Goal: Task Accomplishment & Management: Use online tool/utility

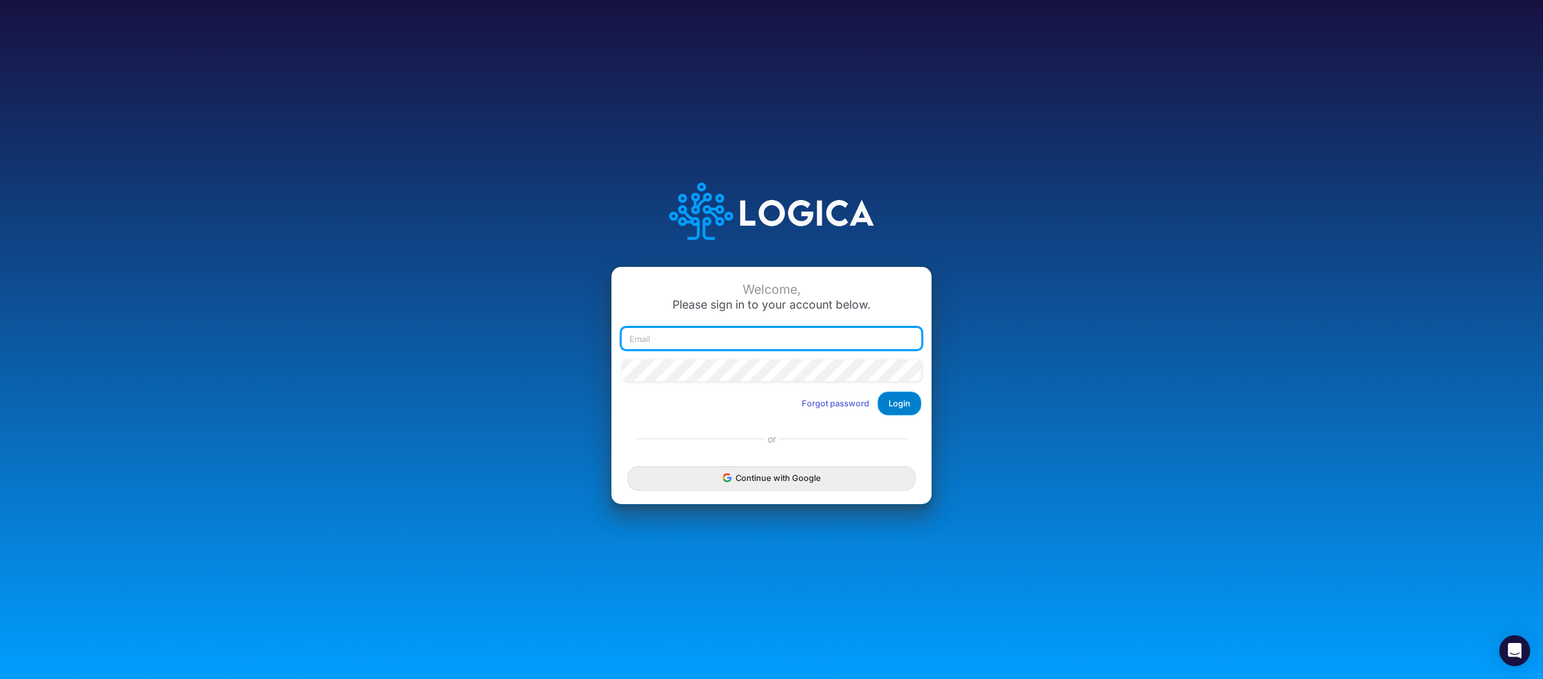
type input "[PERSON_NAME][EMAIL_ADDRESS][DOMAIN_NAME]"
click at [906, 402] on button "Login" at bounding box center [900, 404] width 44 height 24
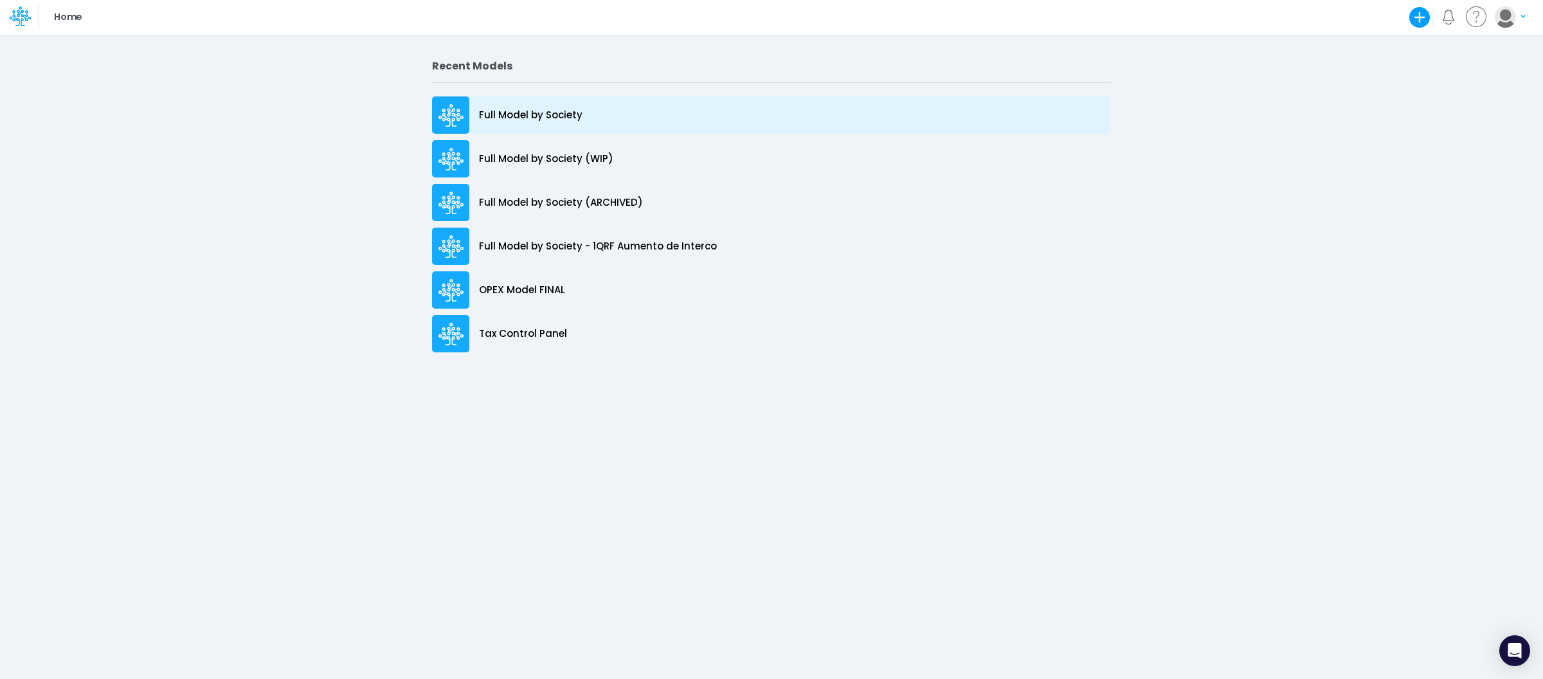
click at [532, 115] on p "Full Model by Society" at bounding box center [531, 115] width 104 height 15
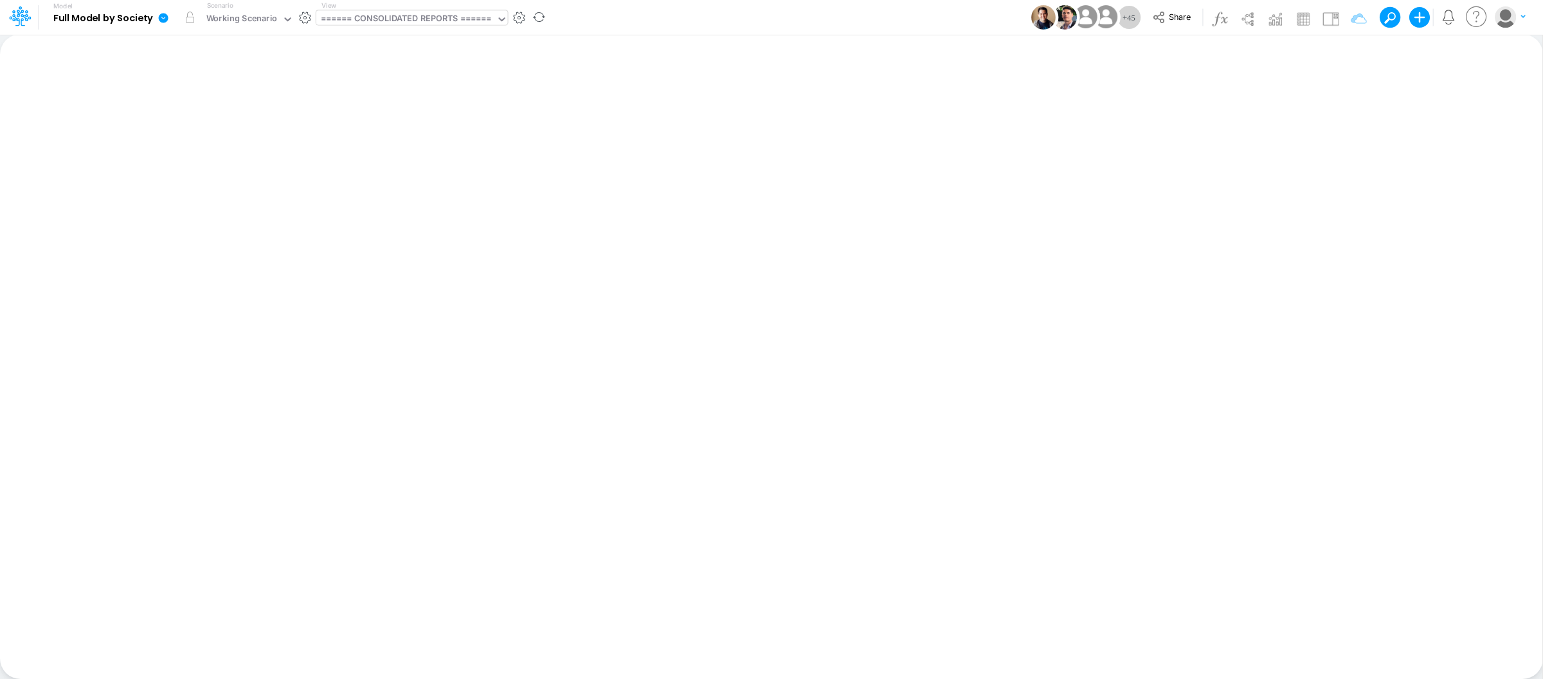
click at [470, 12] on div "====== CONSOLIDATED REPORTS ======" at bounding box center [406, 19] width 170 height 15
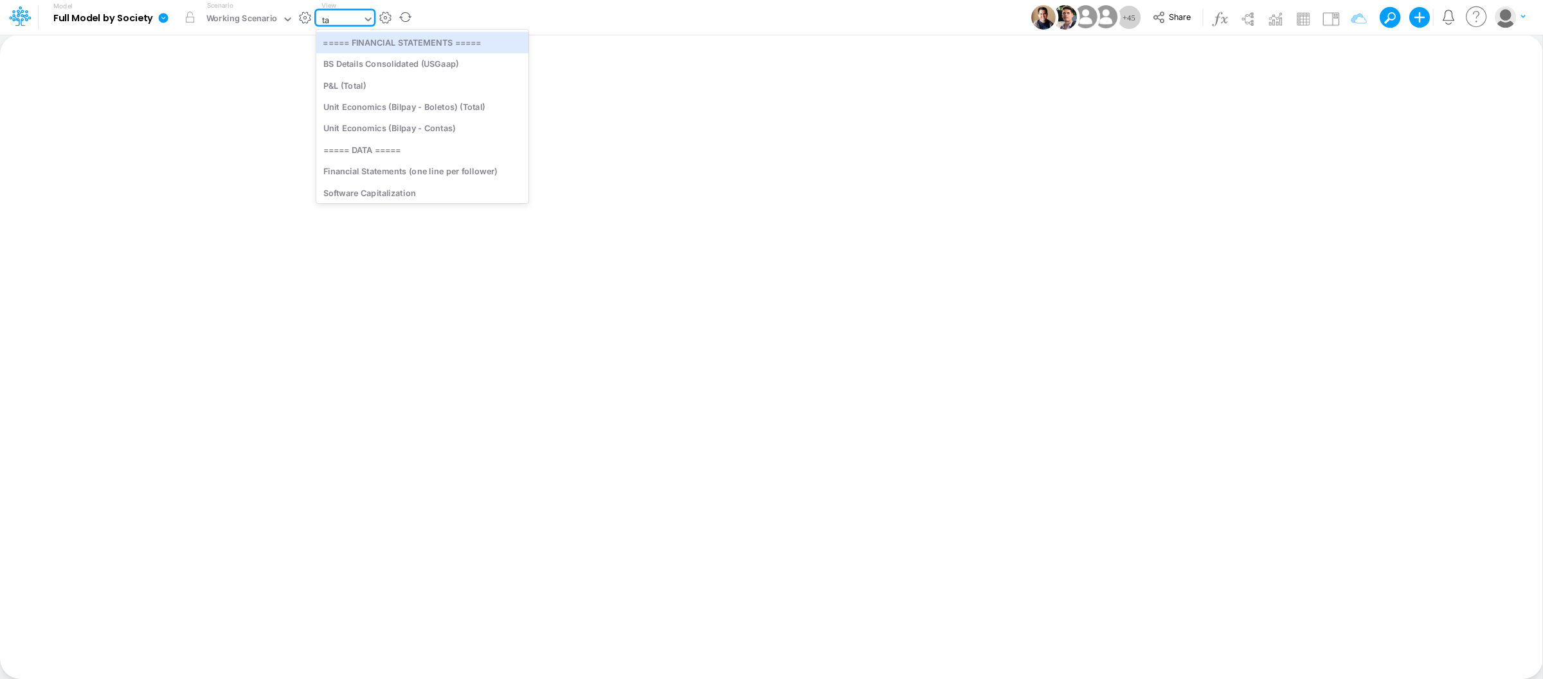
type input "tax"
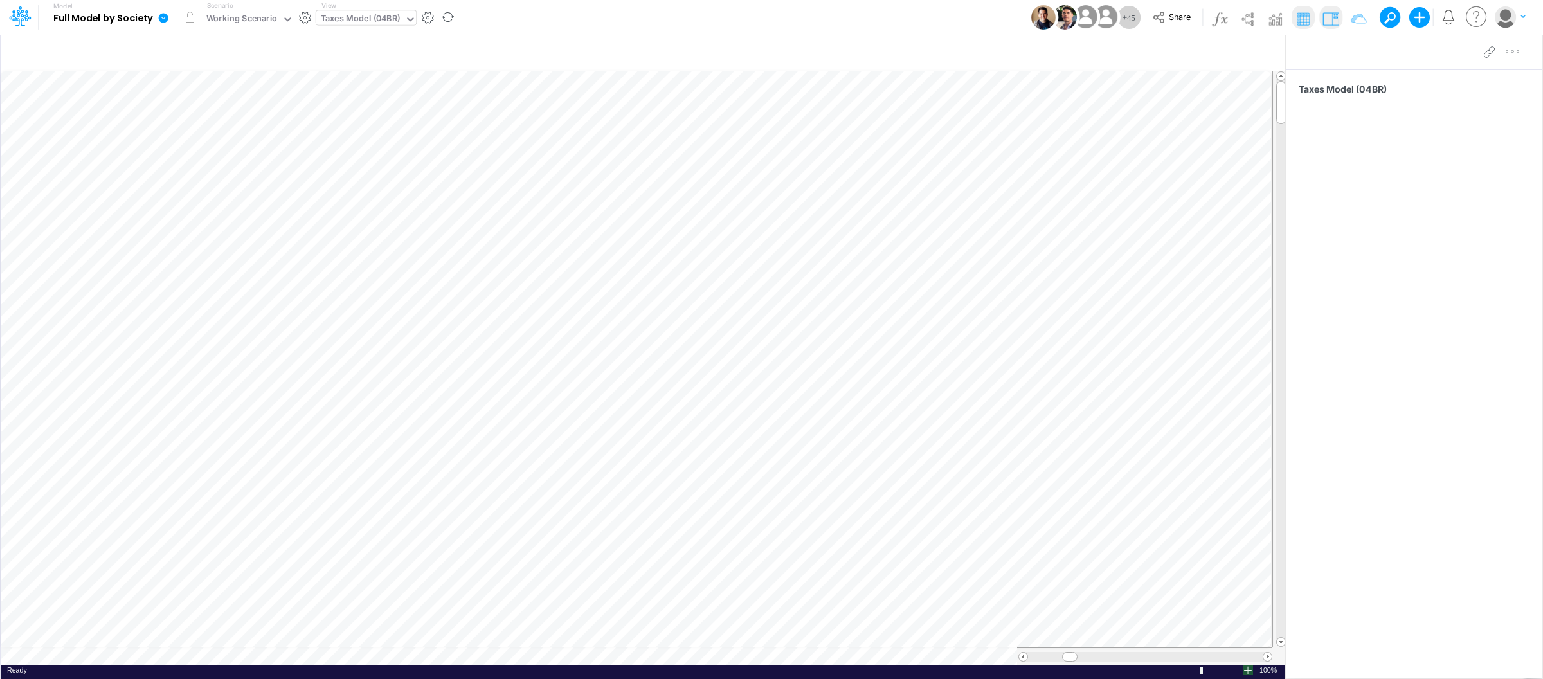
click at [1245, 673] on div at bounding box center [1248, 671] width 10 height 10
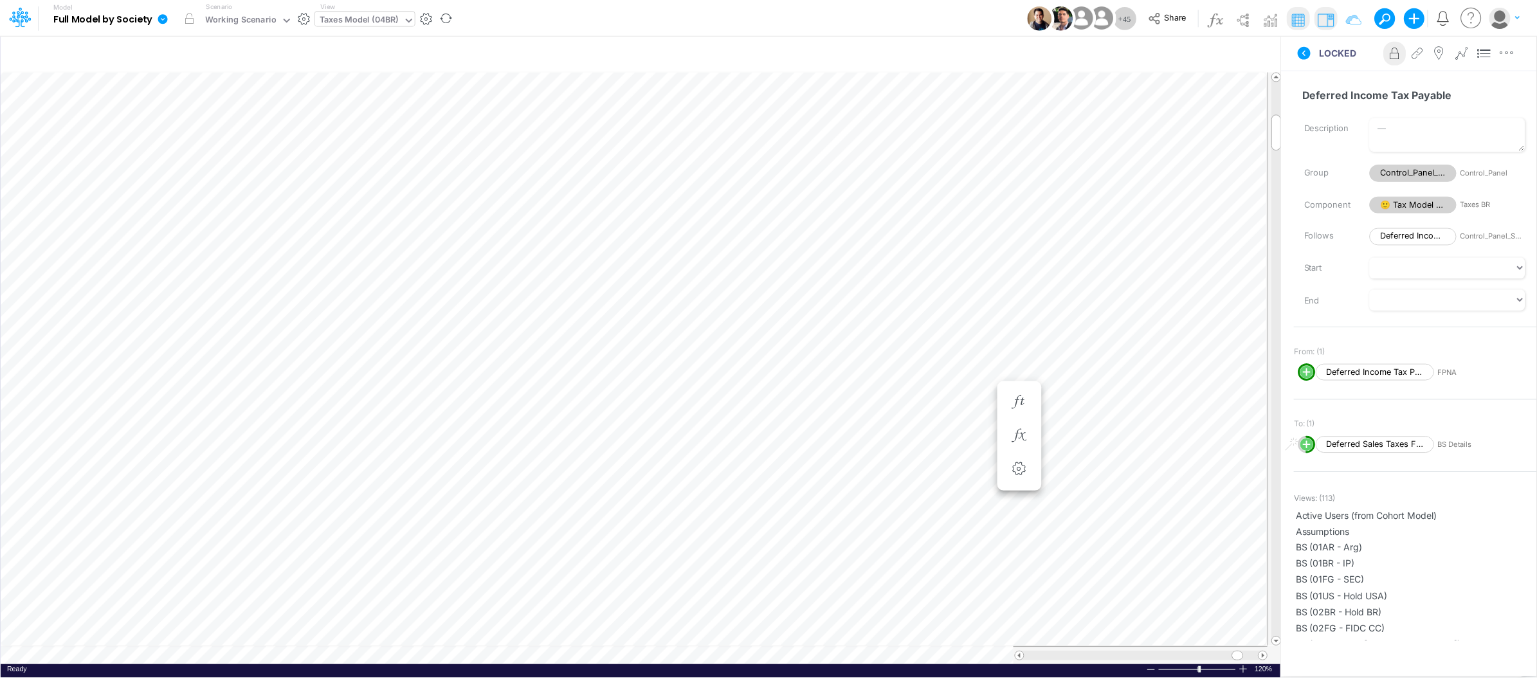
scroll to position [0, 1]
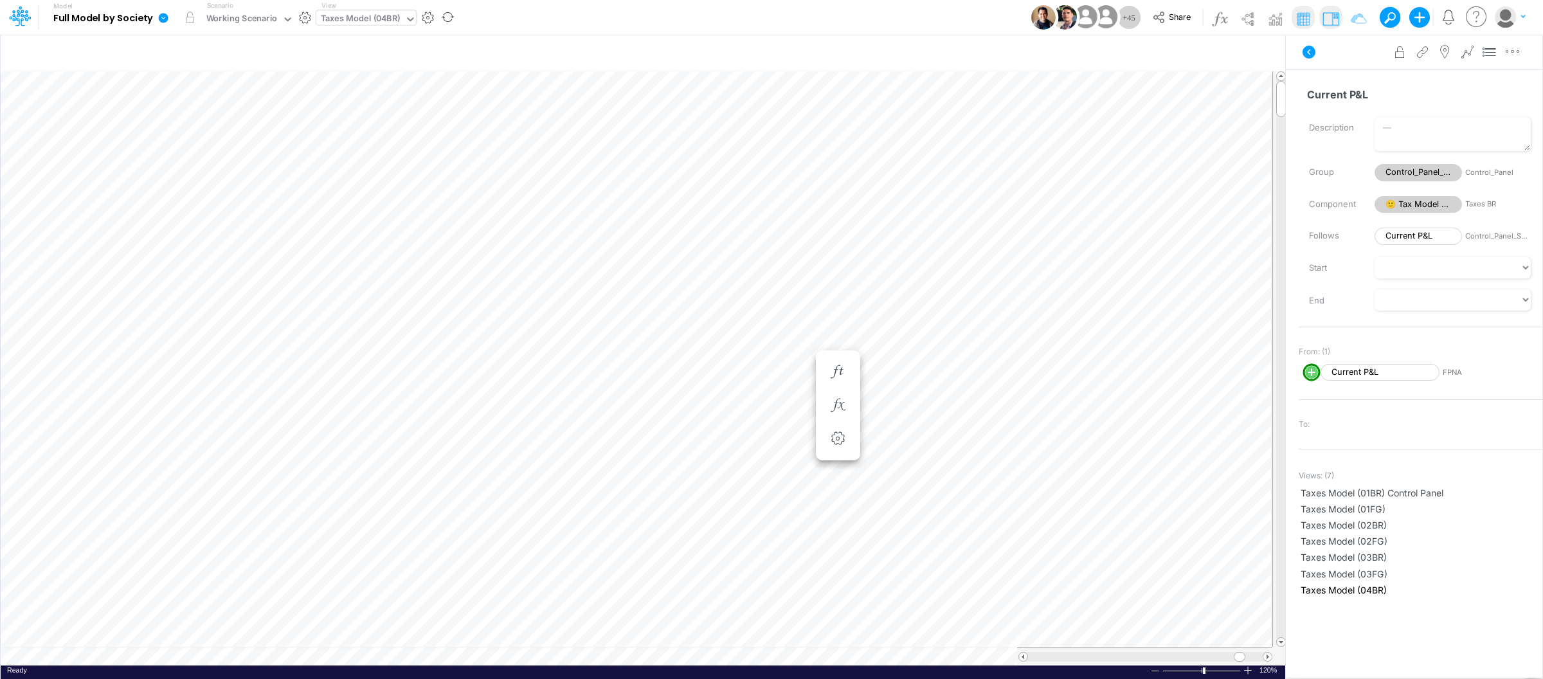
scroll to position [0, 1]
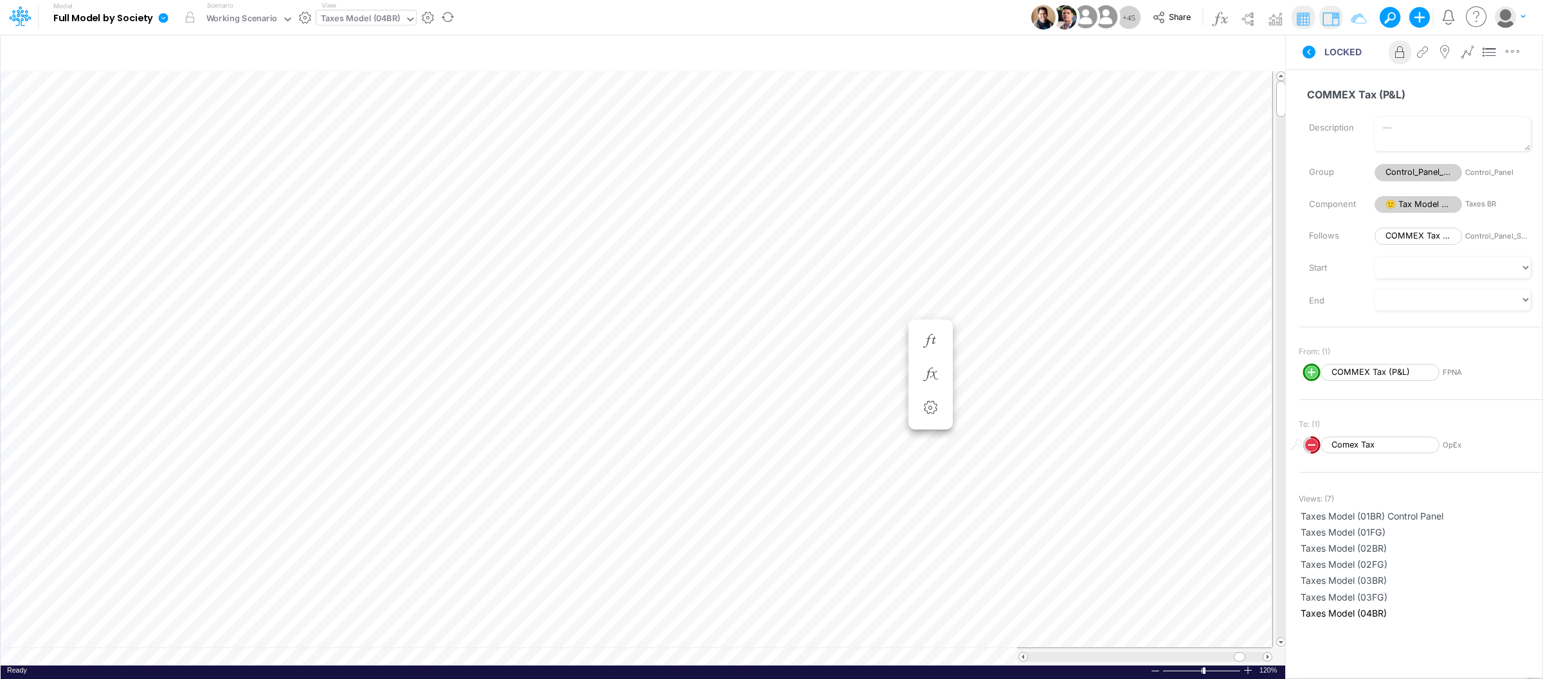
scroll to position [0, 1]
click at [357, 14] on div "Taxes Model (04BR)" at bounding box center [360, 19] width 79 height 15
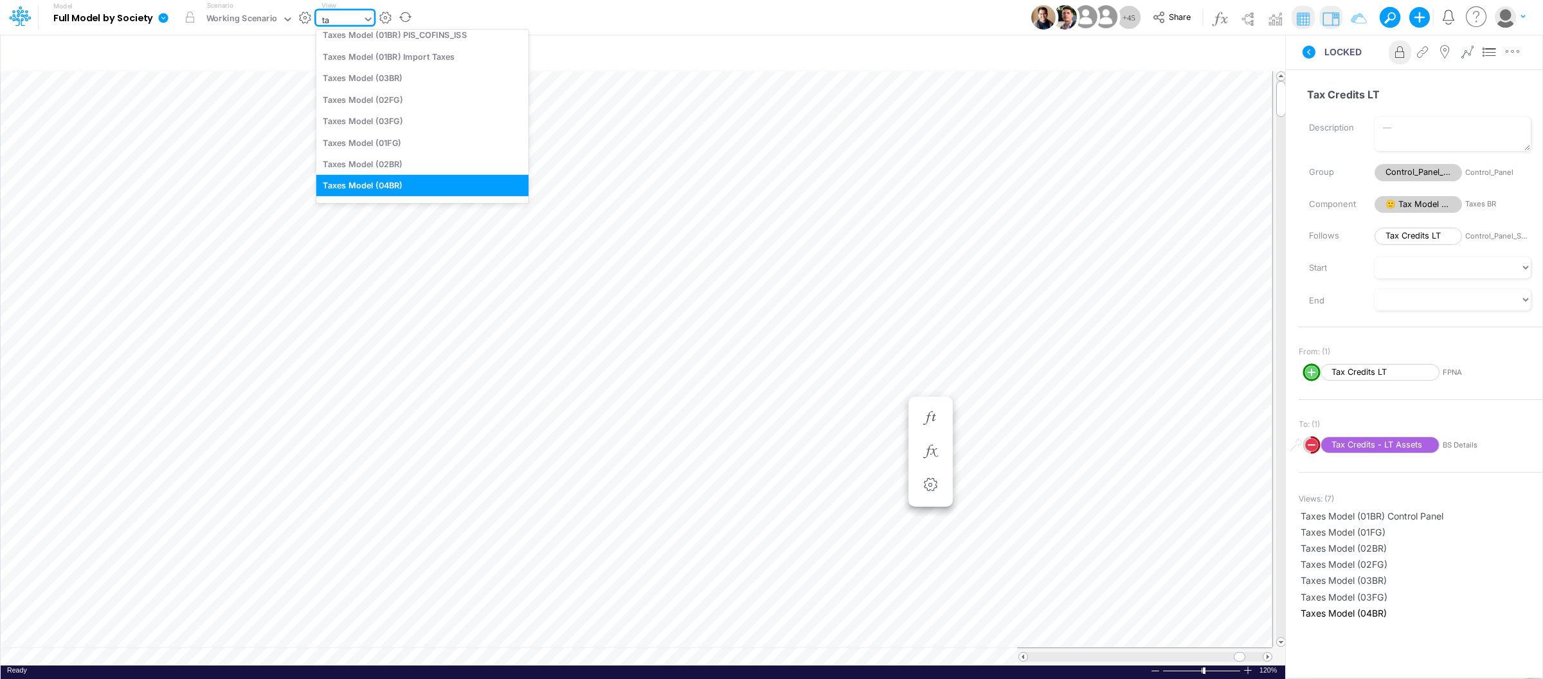
type input "tax"
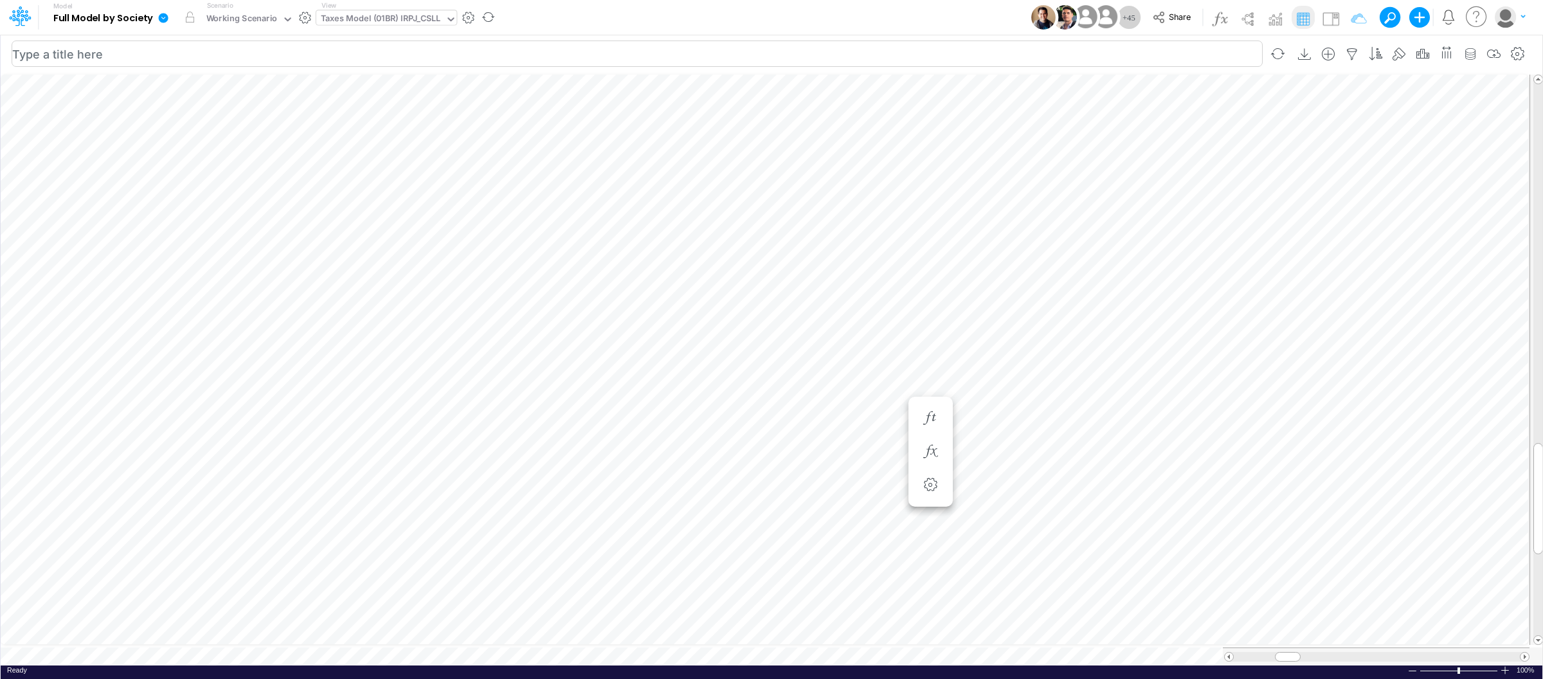
scroll to position [0, 1]
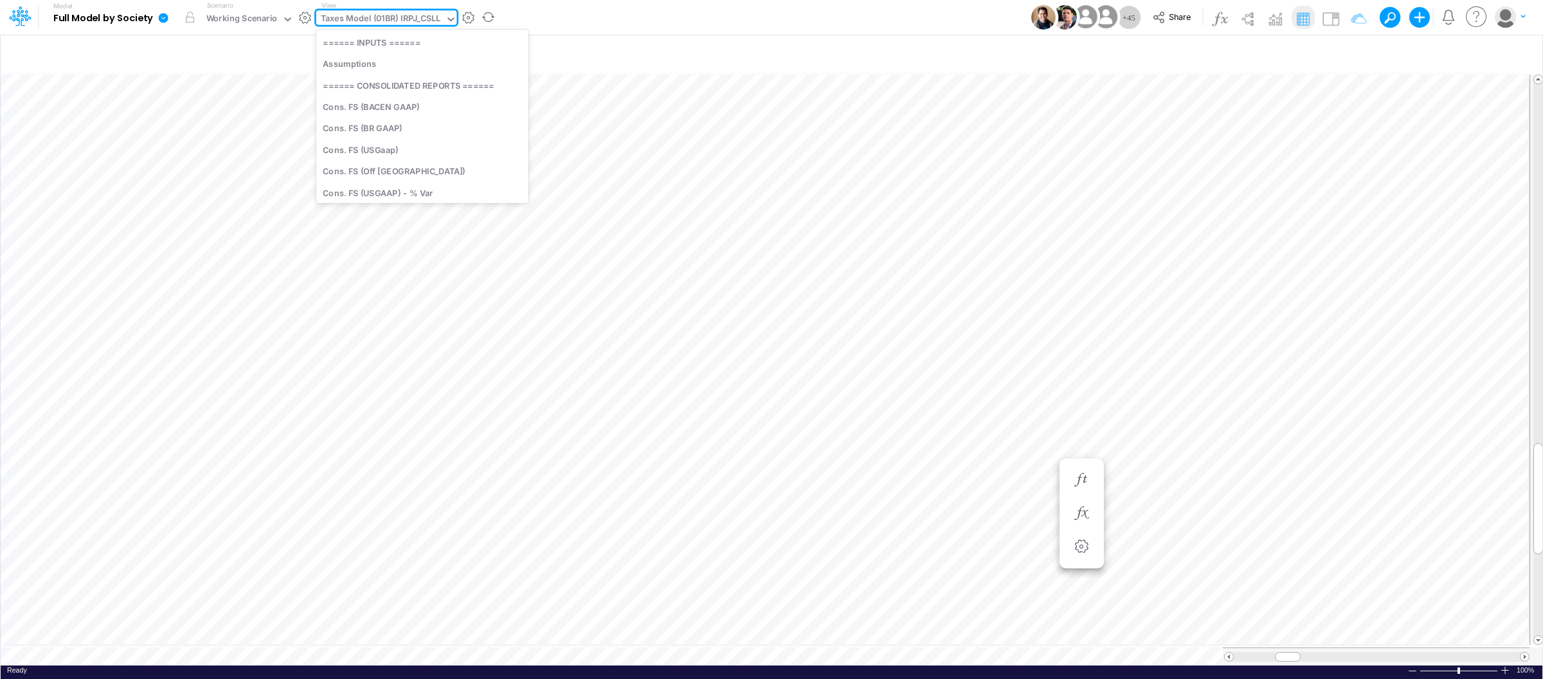
click at [392, 21] on div "Taxes Model (01BR) IRPJ_CSLL" at bounding box center [381, 19] width 120 height 15
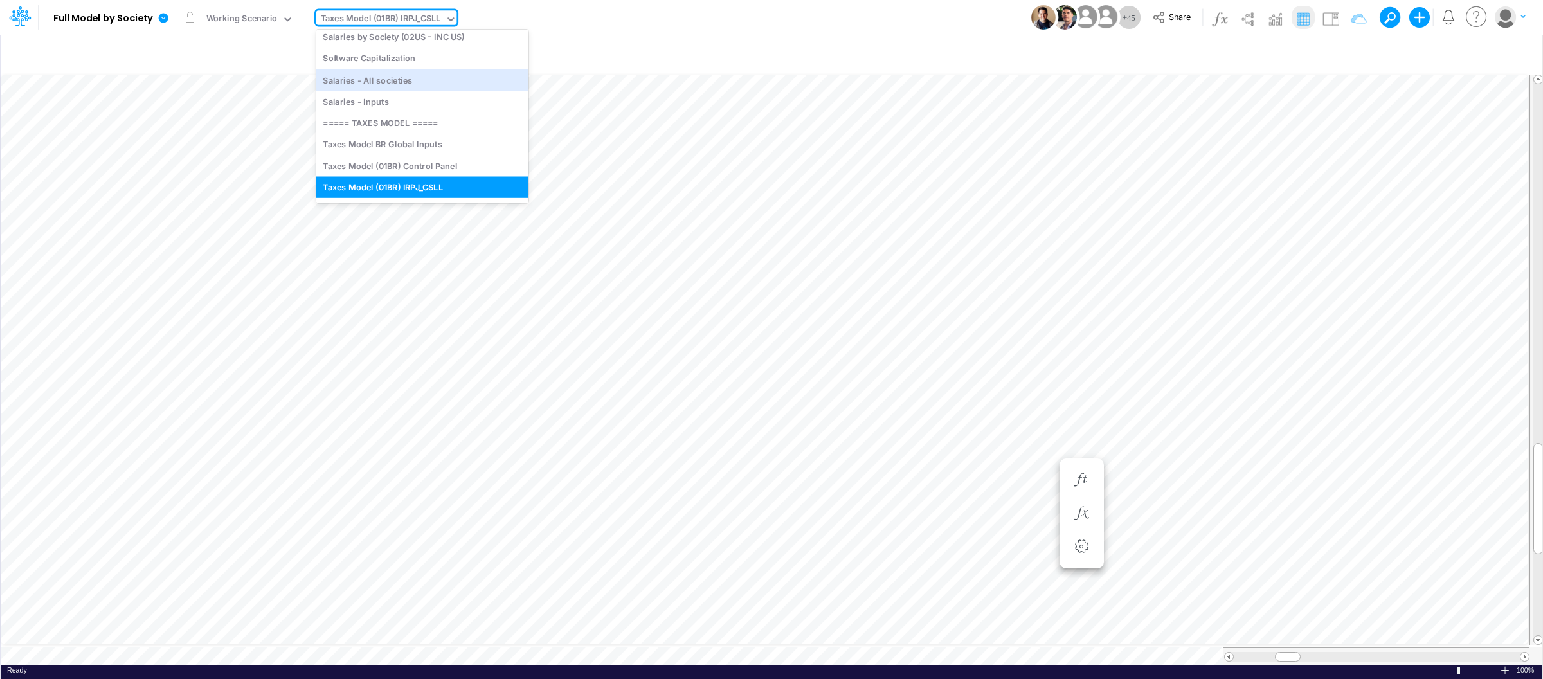
click at [668, 26] on div "Model Full Model by Society Edit model settings Duplicate Import QuickBooks Qui…" at bounding box center [771, 17] width 1389 height 35
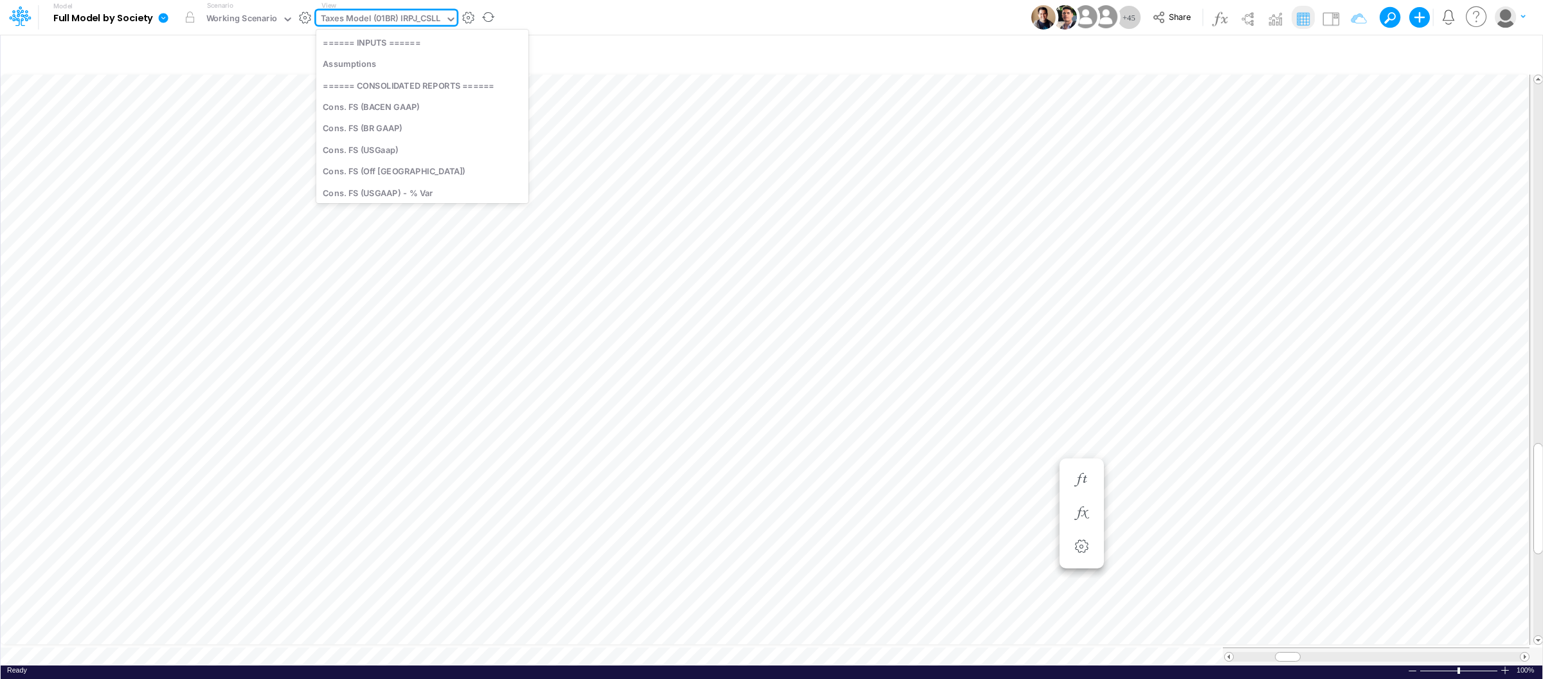
click at [395, 15] on div "Taxes Model (01BR) IRPJ_CSLL" at bounding box center [381, 19] width 120 height 15
type input "fs"
click at [384, 66] on div "Cons. FS (USGaap)" at bounding box center [409, 69] width 187 height 21
type input "Consolidated FS - USGAAP"
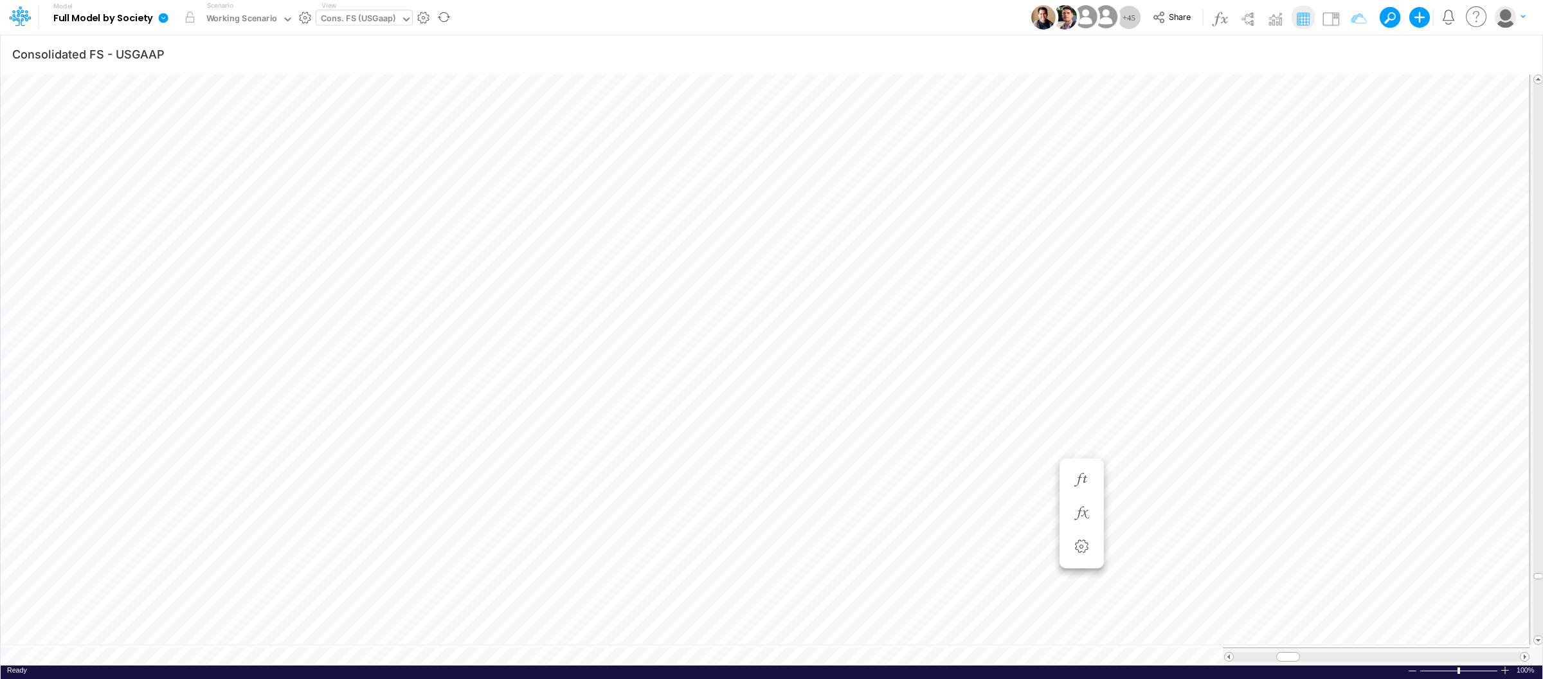
scroll to position [0, 1]
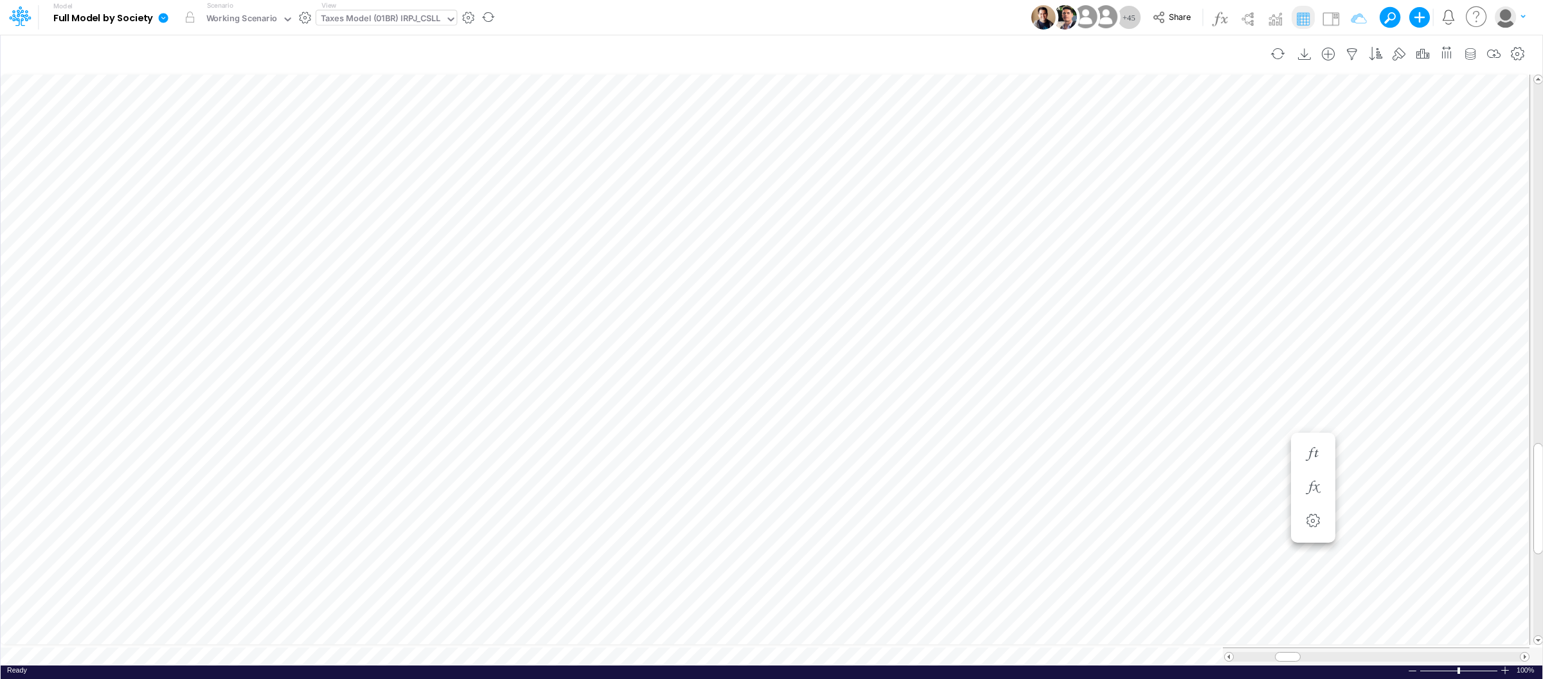
scroll to position [0, 1]
click at [158, 19] on icon at bounding box center [164, 18] width 12 height 12
click at [221, 131] on button "View model info" at bounding box center [228, 133] width 138 height 20
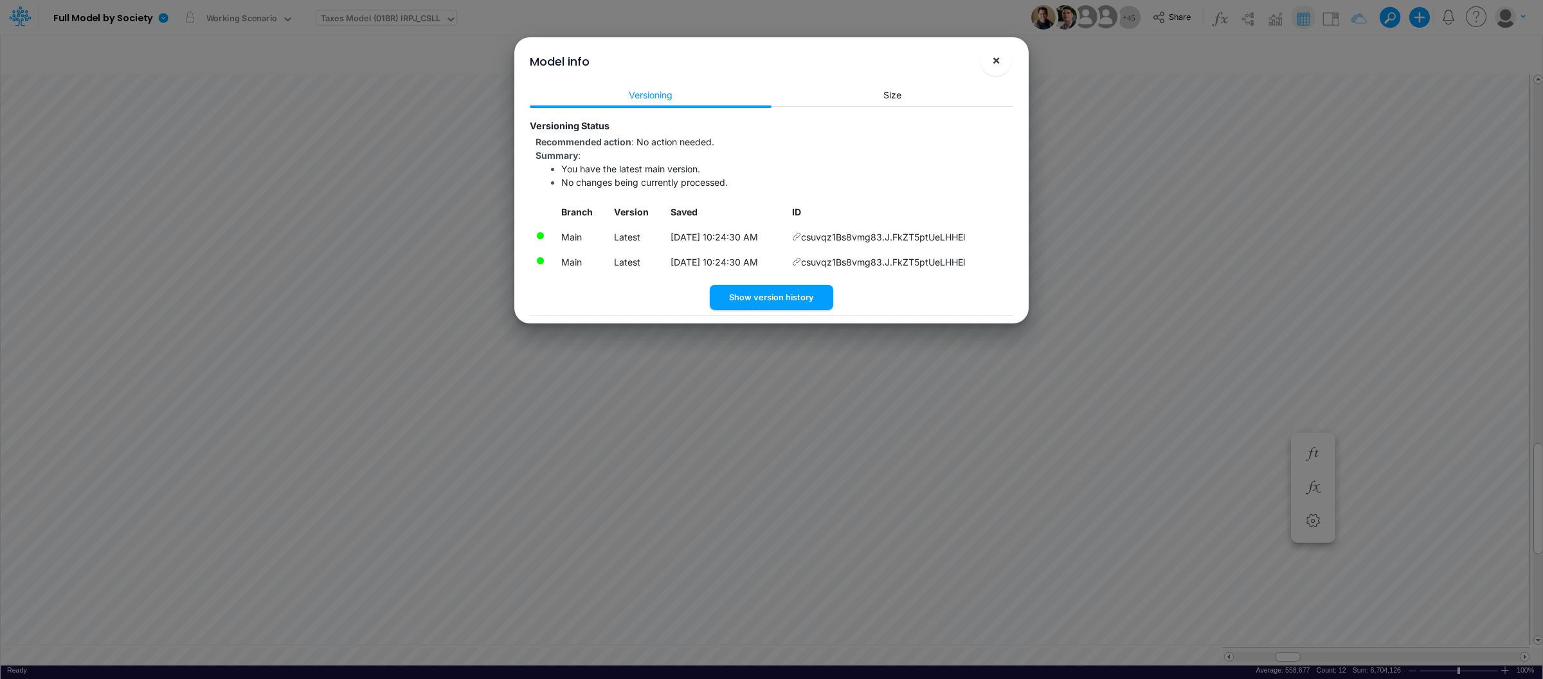
click at [1000, 60] on span "×" at bounding box center [996, 59] width 8 height 15
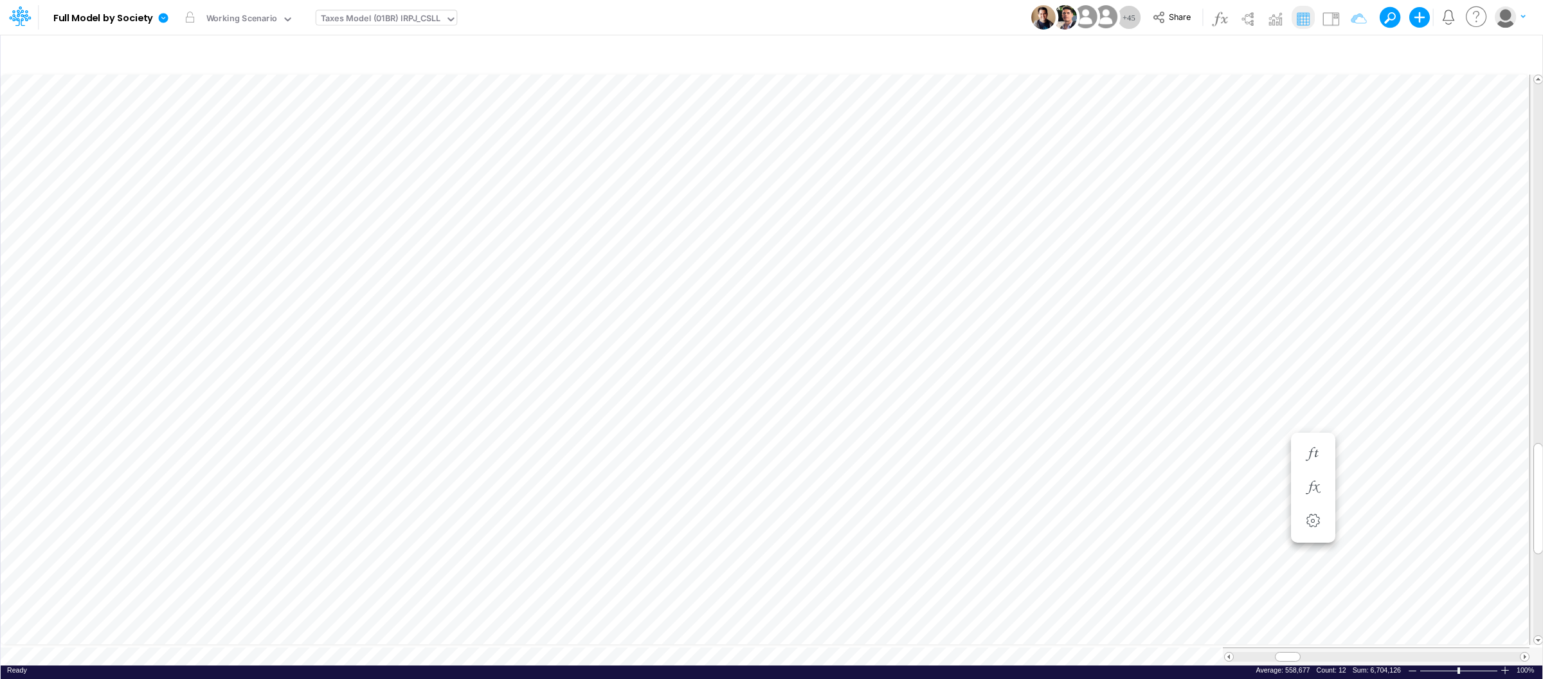
click at [383, 22] on div "Taxes Model (01BR) IRPJ_CSLL" at bounding box center [381, 19] width 120 height 15
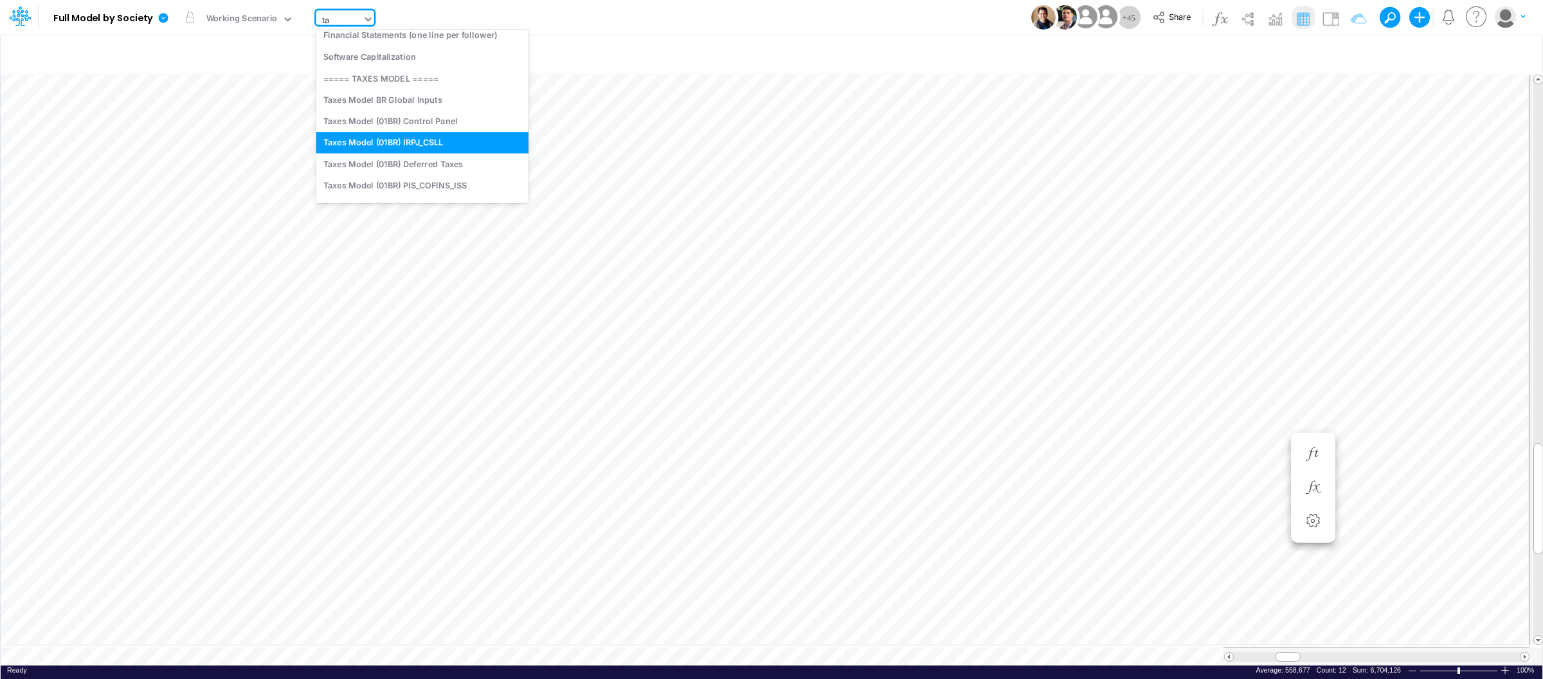
type input "tax"
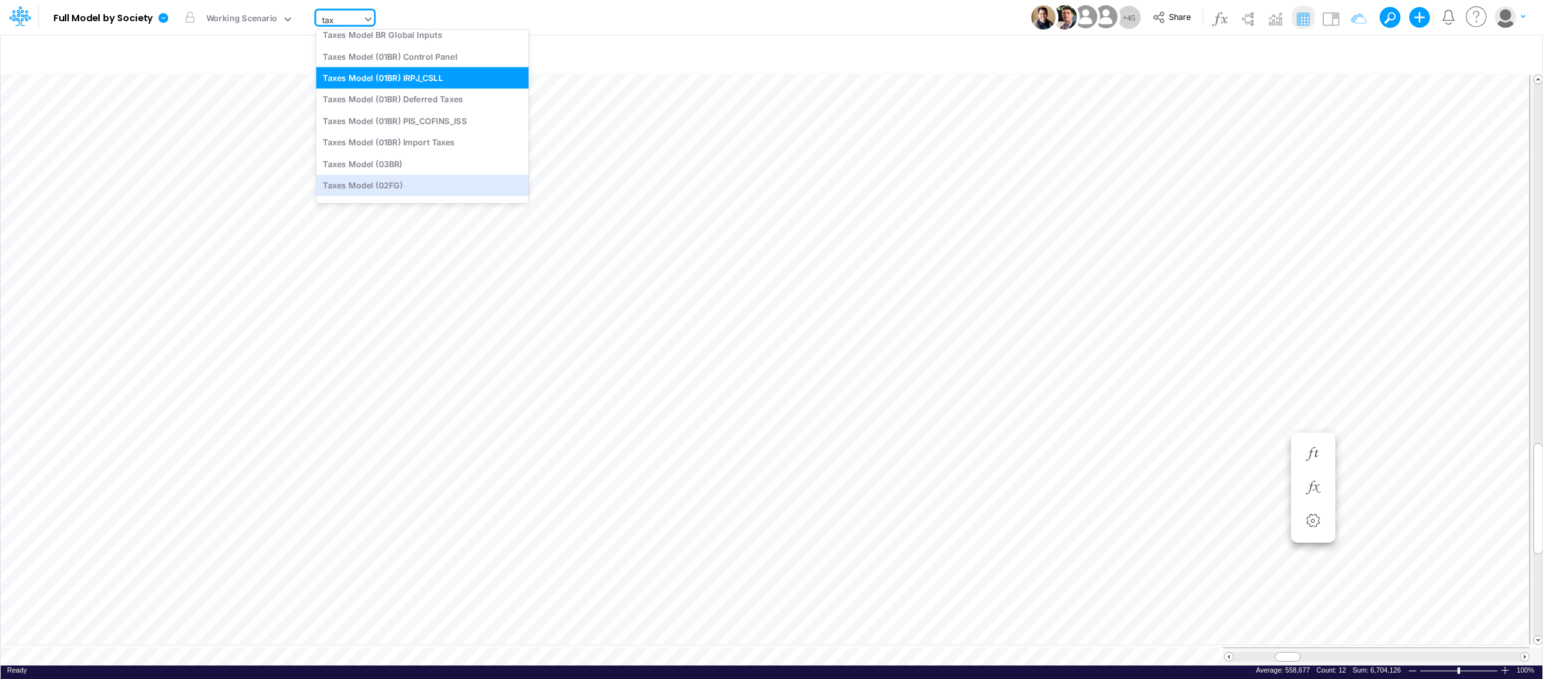
scroll to position [56, 0]
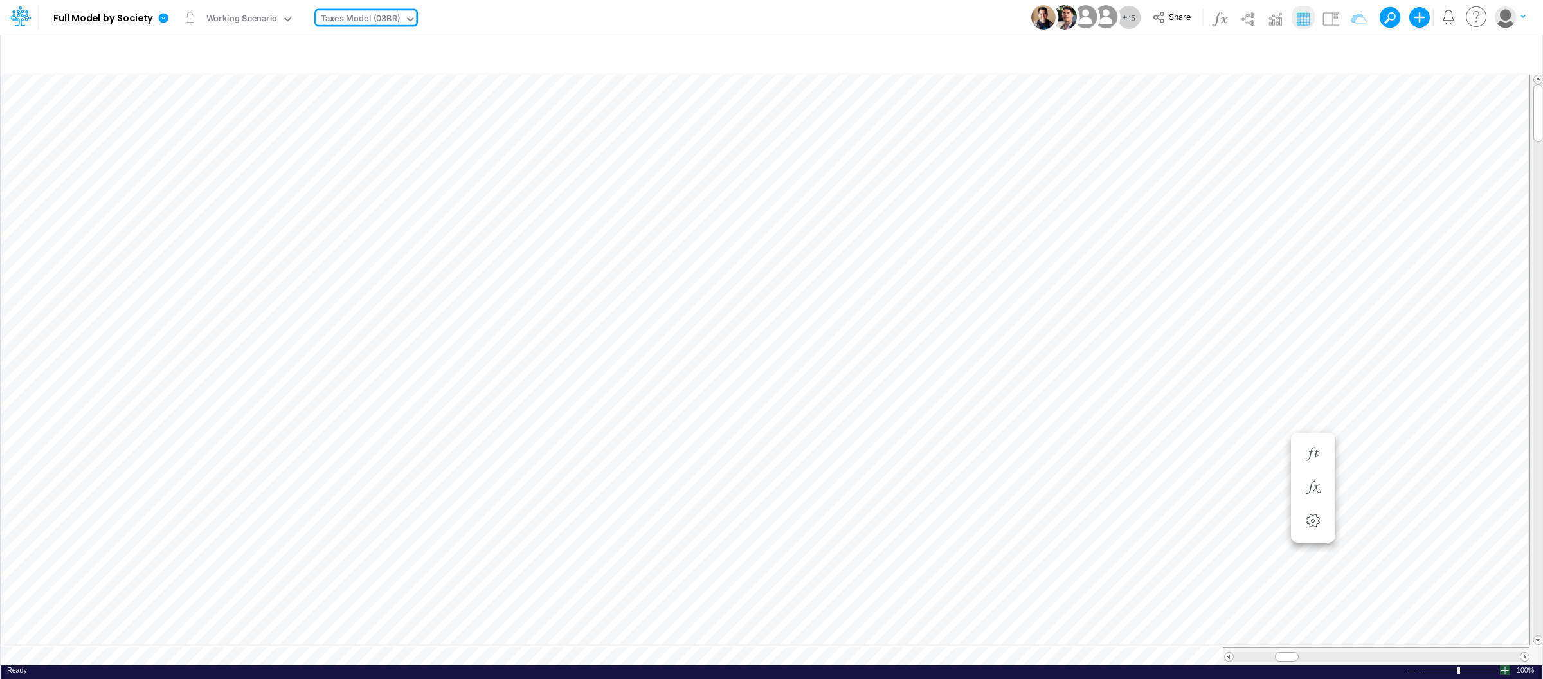
click at [1505, 666] on div at bounding box center [1505, 671] width 10 height 10
click at [1504, 666] on div at bounding box center [1505, 671] width 10 height 10
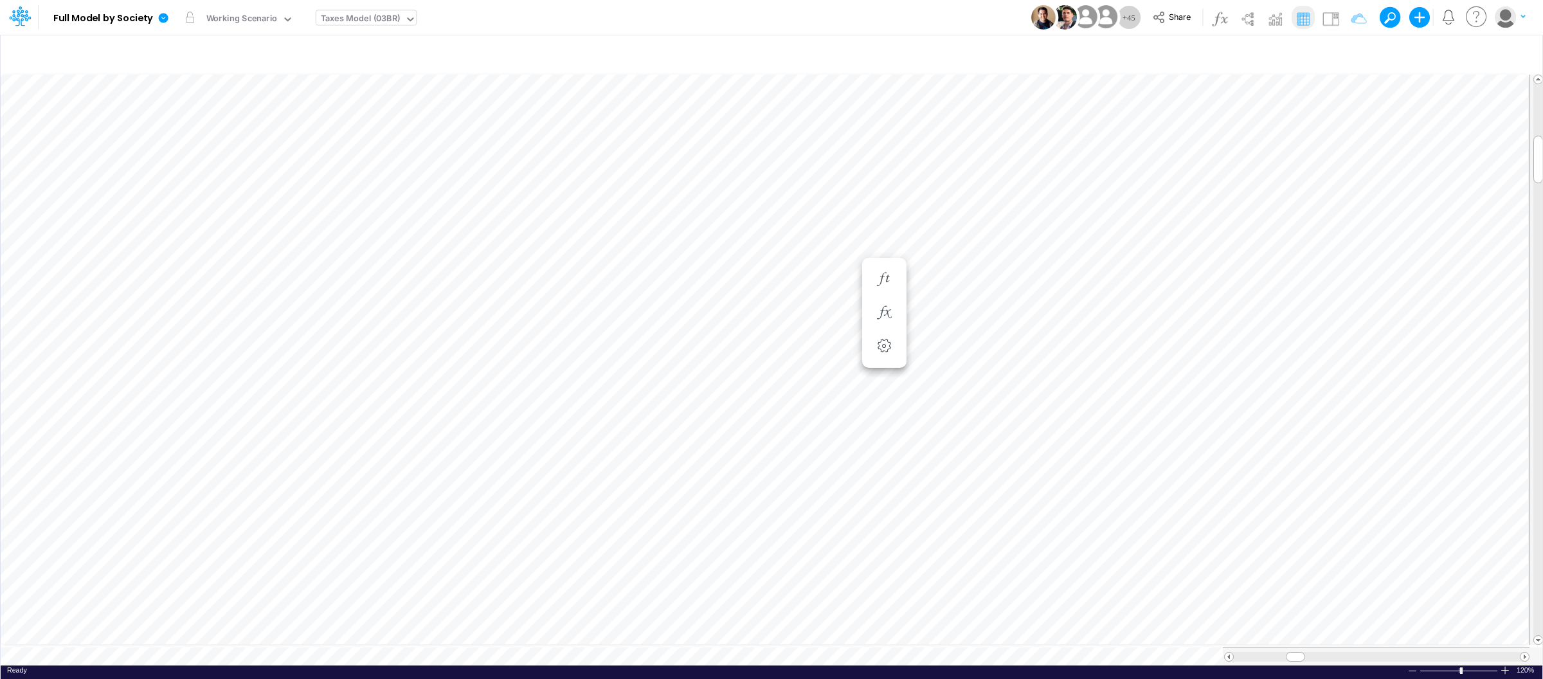
scroll to position [0, 1]
click at [164, 16] on icon at bounding box center [164, 18] width 10 height 10
click at [215, 140] on button "View model info" at bounding box center [228, 133] width 138 height 20
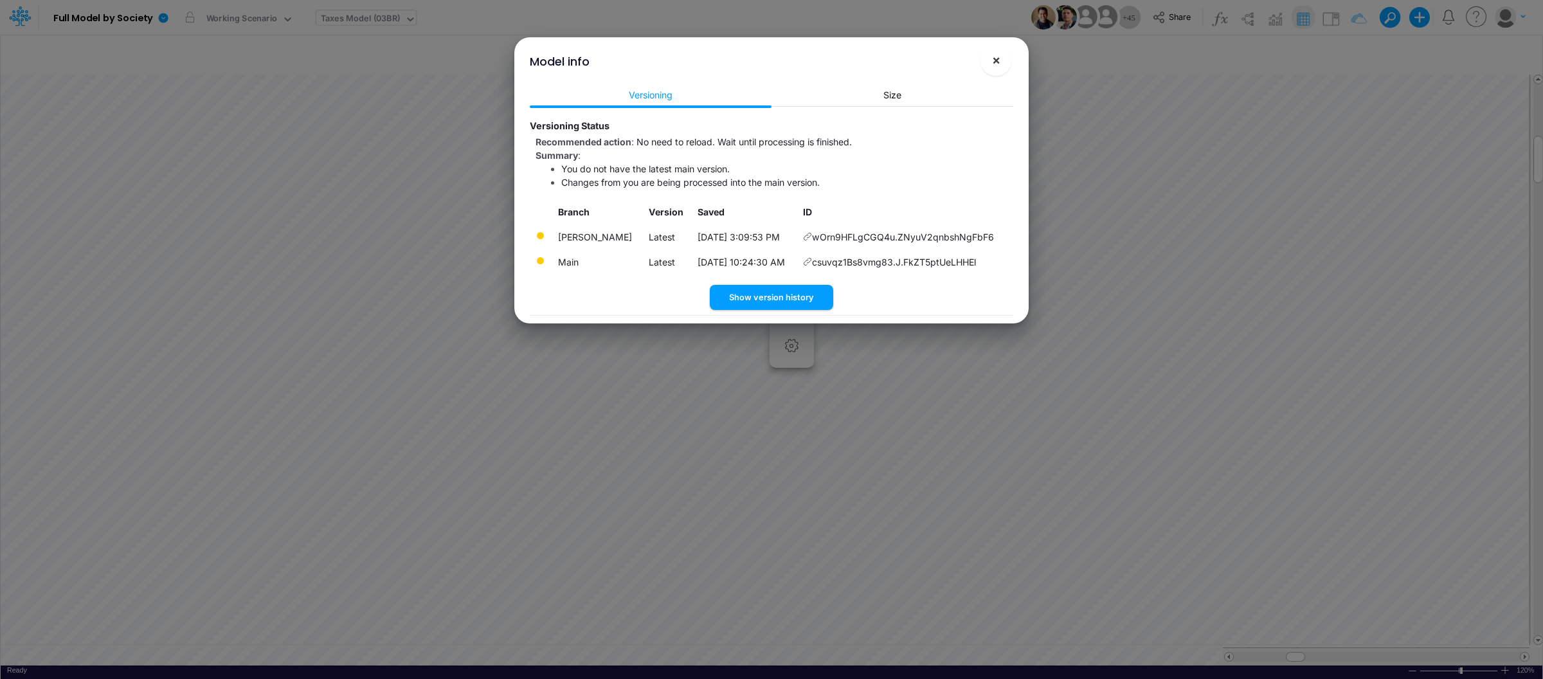
click at [1001, 63] on button "×" at bounding box center [996, 60] width 31 height 31
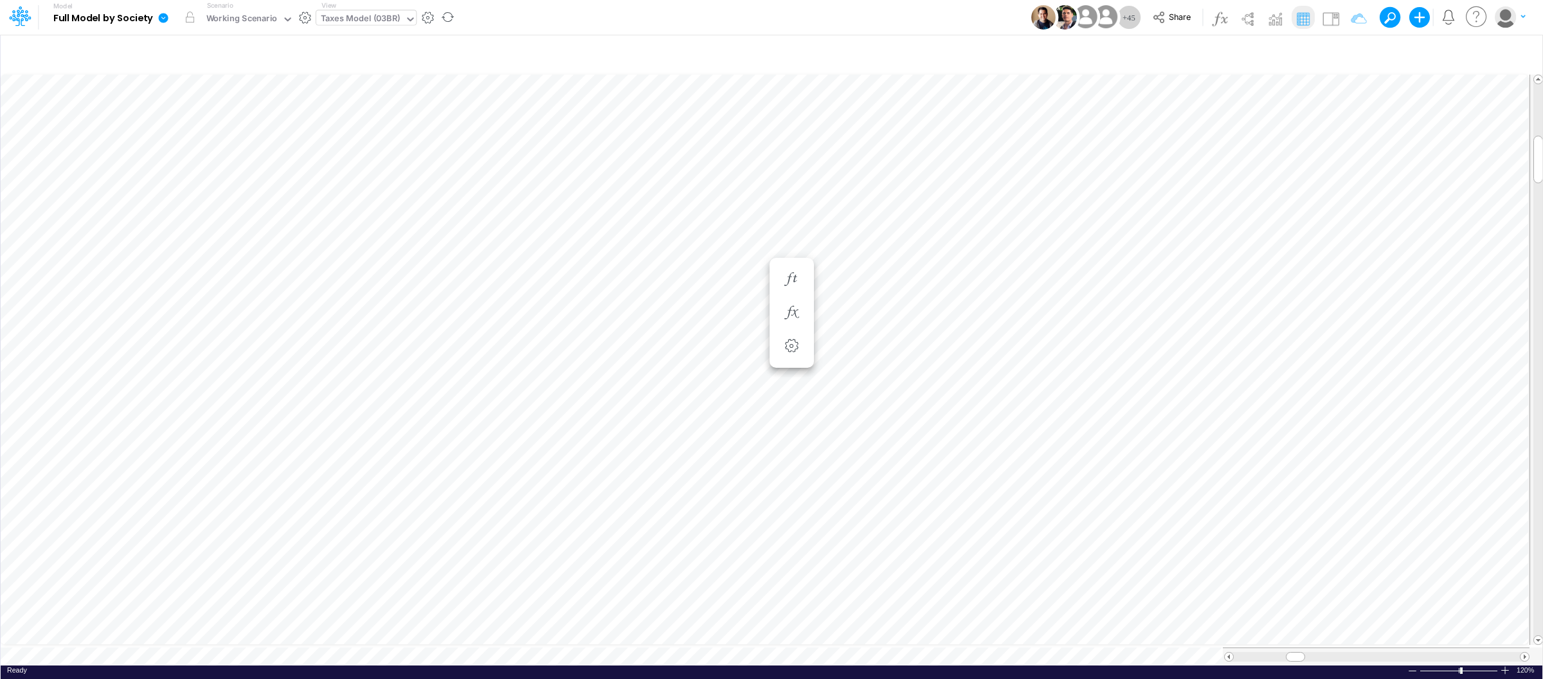
click at [165, 25] on link at bounding box center [166, 17] width 26 height 33
click at [200, 129] on button "View model info" at bounding box center [228, 133] width 138 height 20
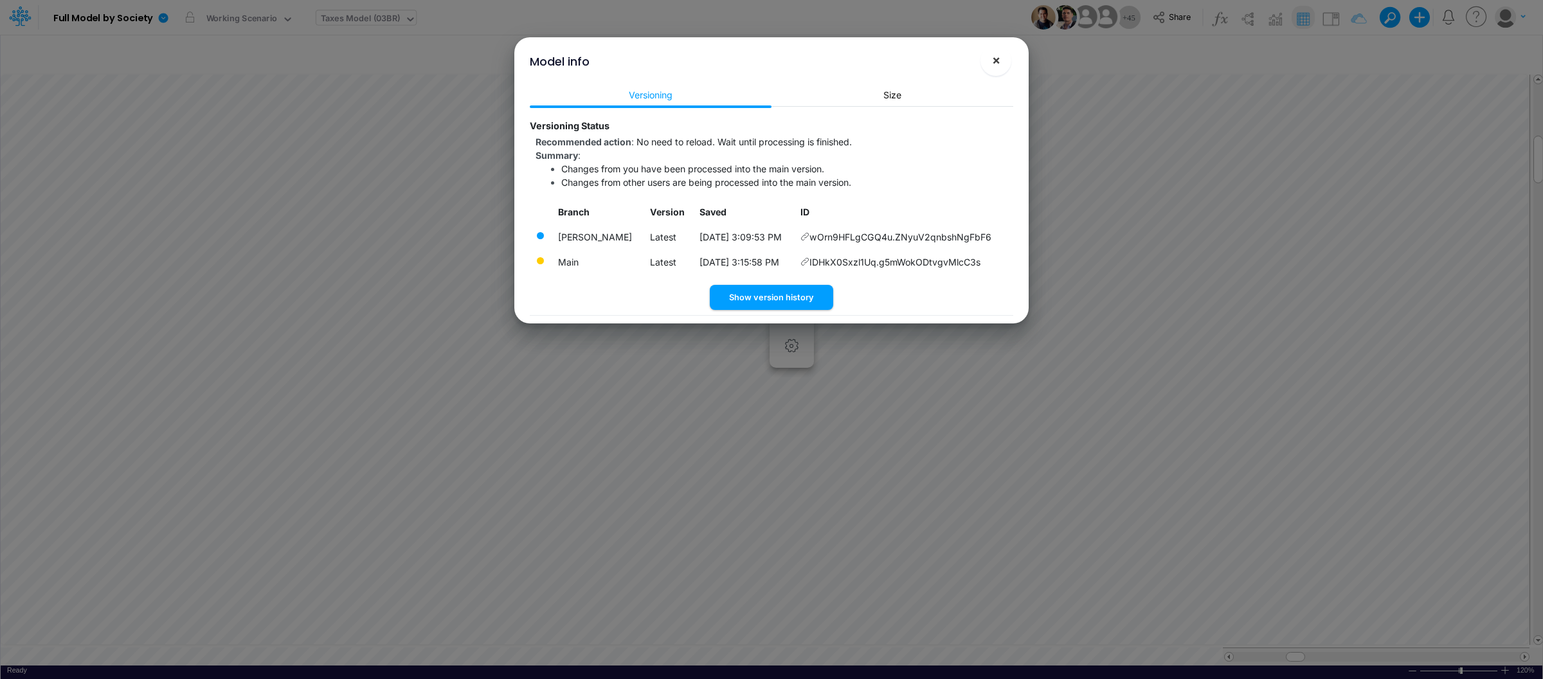
click at [1000, 59] on span "×" at bounding box center [996, 59] width 8 height 15
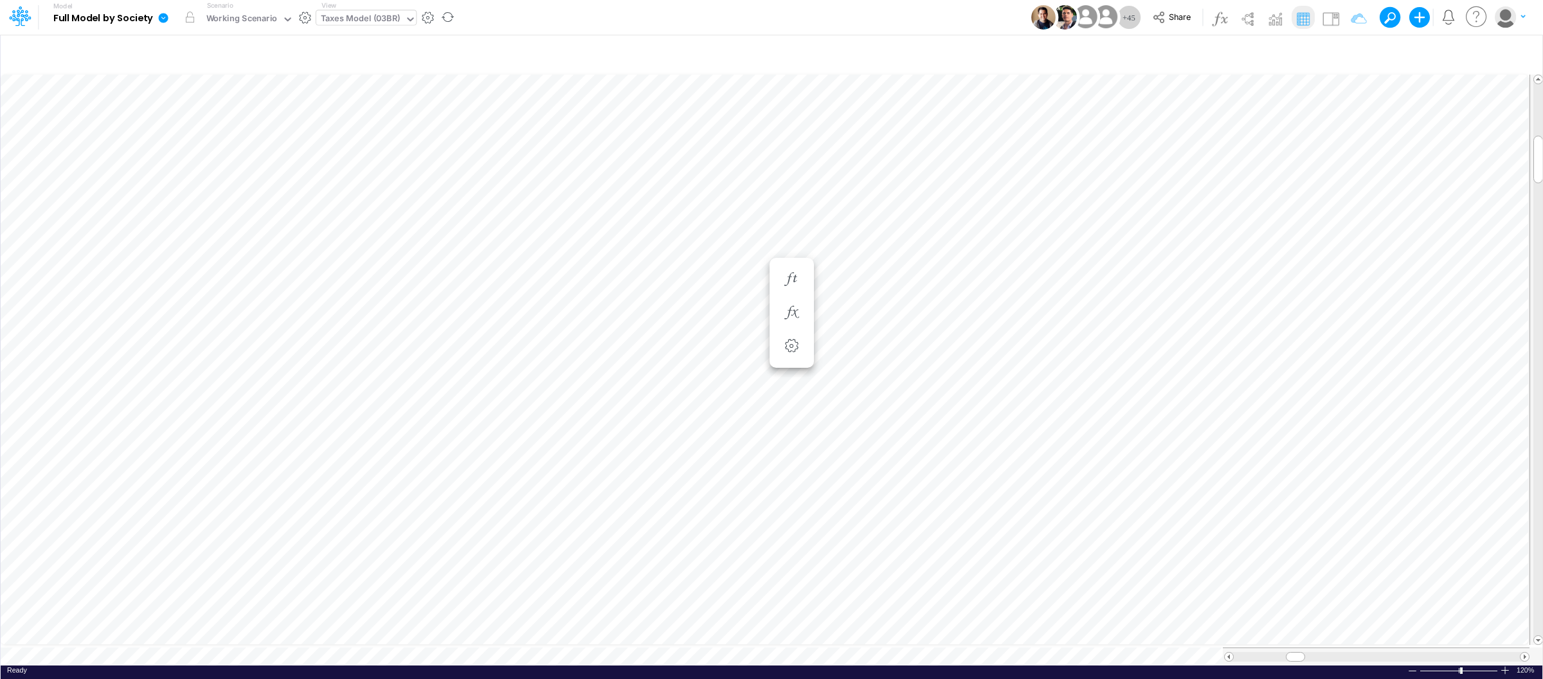
click at [167, 23] on icon at bounding box center [164, 18] width 12 height 12
click at [213, 134] on button "View model info" at bounding box center [228, 133] width 138 height 20
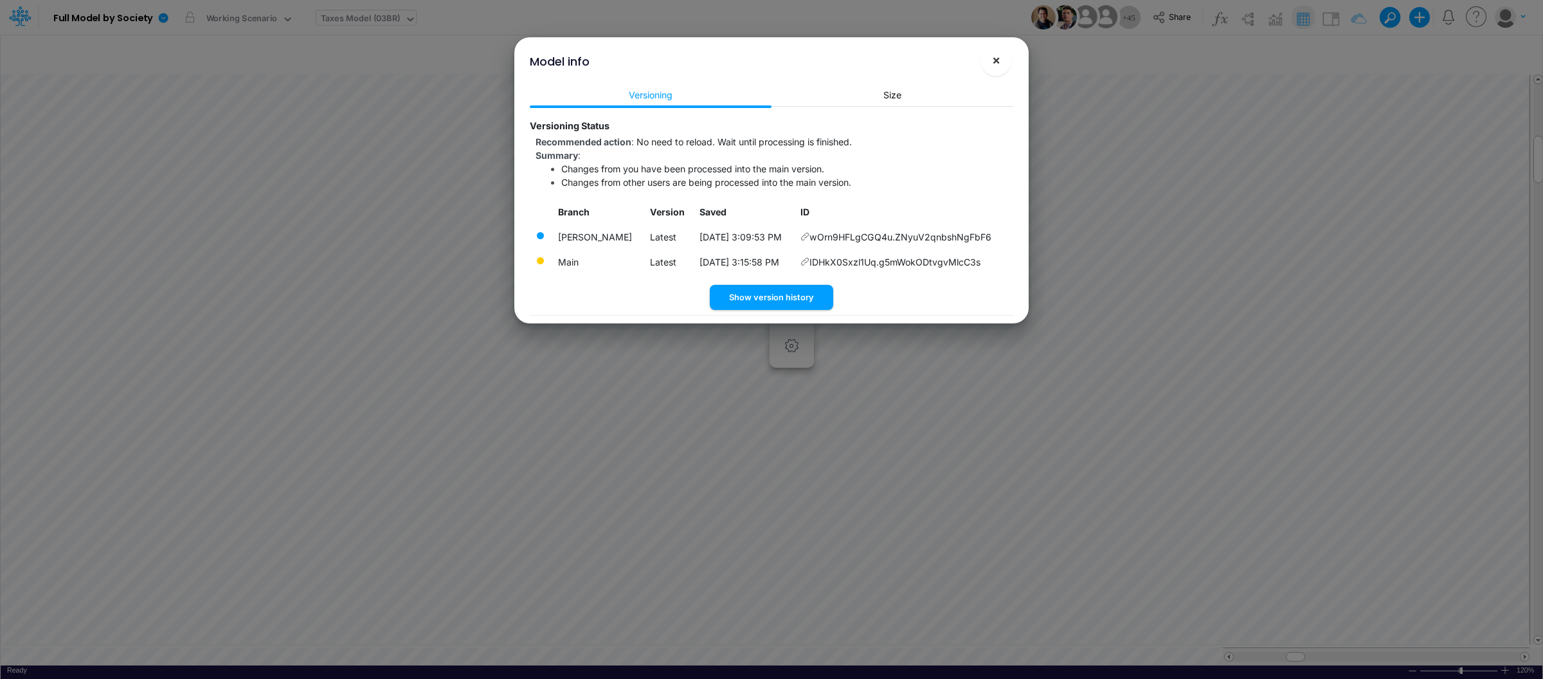
click at [1003, 71] on button "×" at bounding box center [996, 60] width 31 height 31
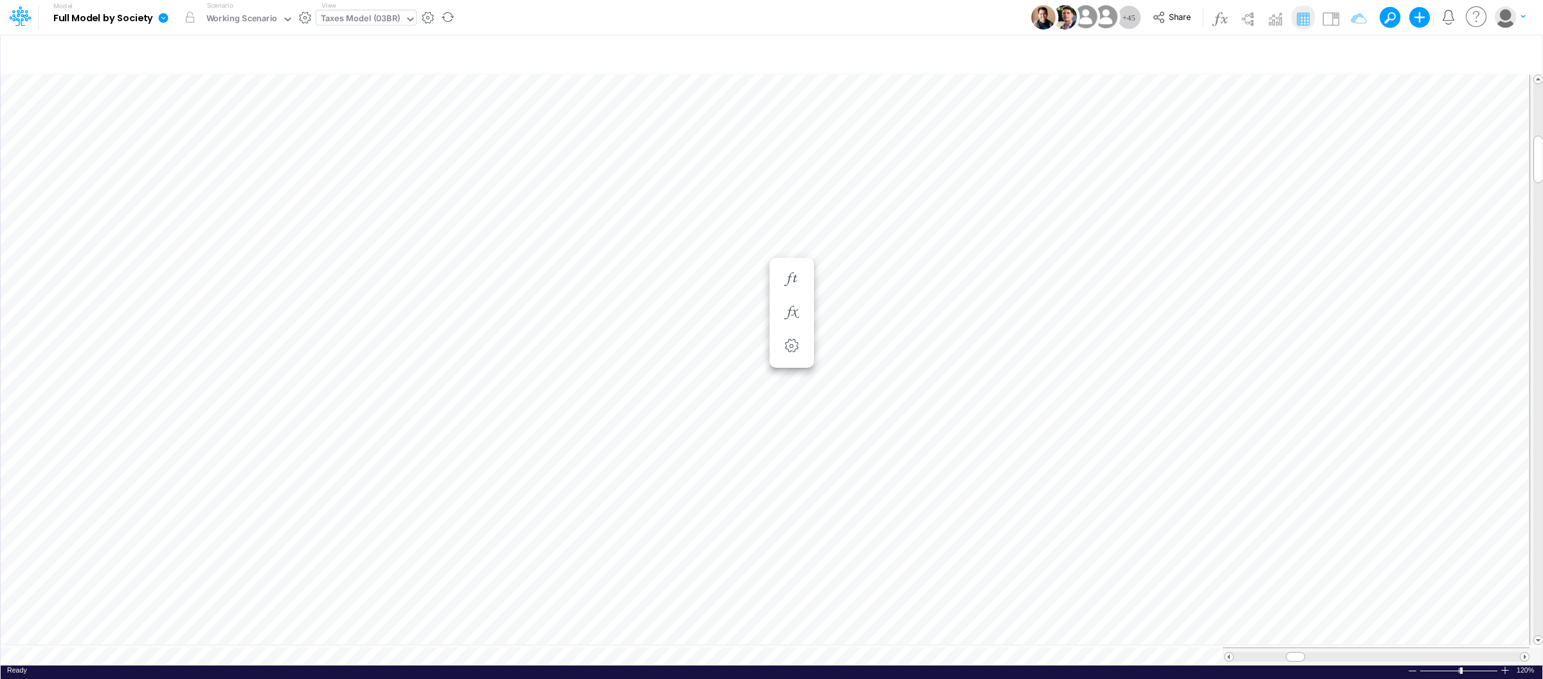
click at [161, 14] on icon at bounding box center [164, 18] width 10 height 10
click at [208, 127] on button "View model info" at bounding box center [228, 133] width 138 height 20
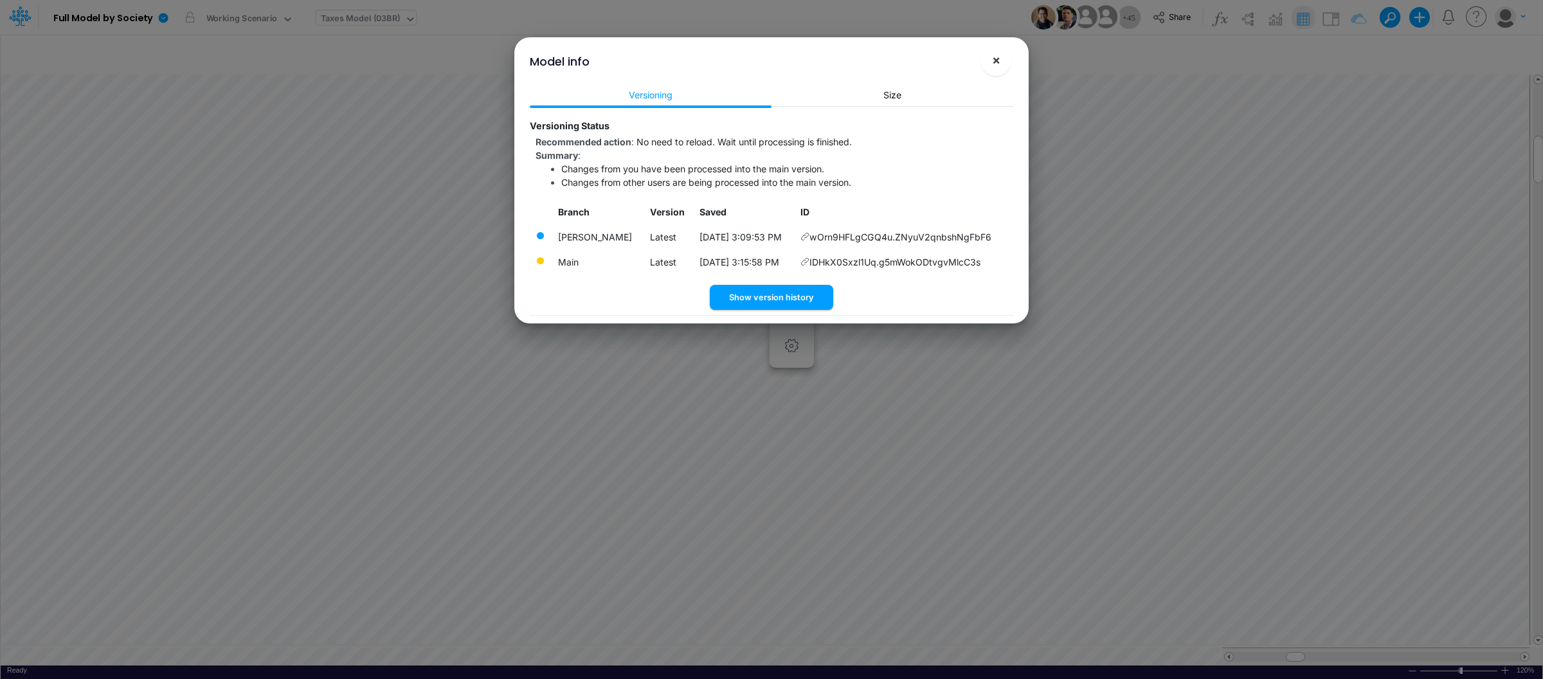
click at [995, 69] on button "×" at bounding box center [996, 60] width 31 height 31
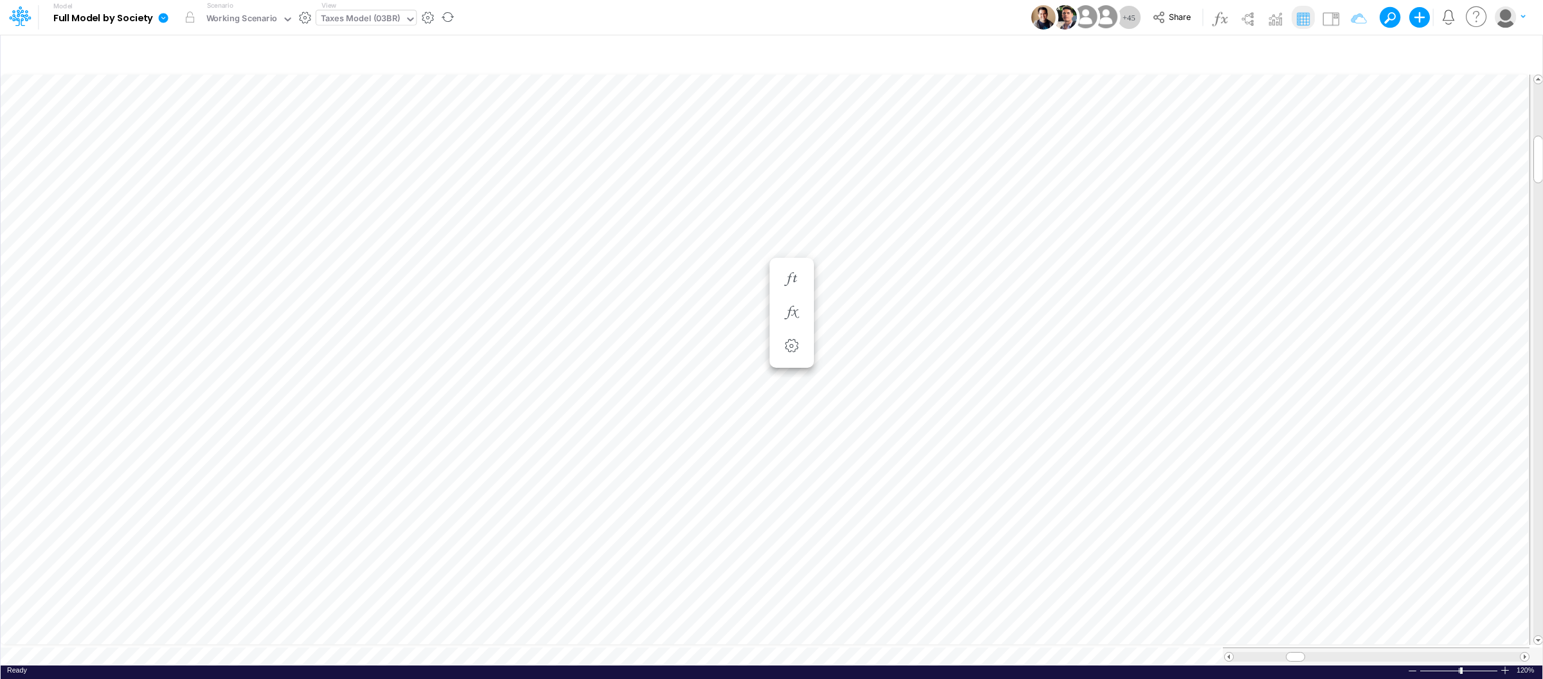
click at [162, 19] on icon at bounding box center [164, 18] width 12 height 12
click at [251, 129] on button "View model info" at bounding box center [228, 133] width 138 height 20
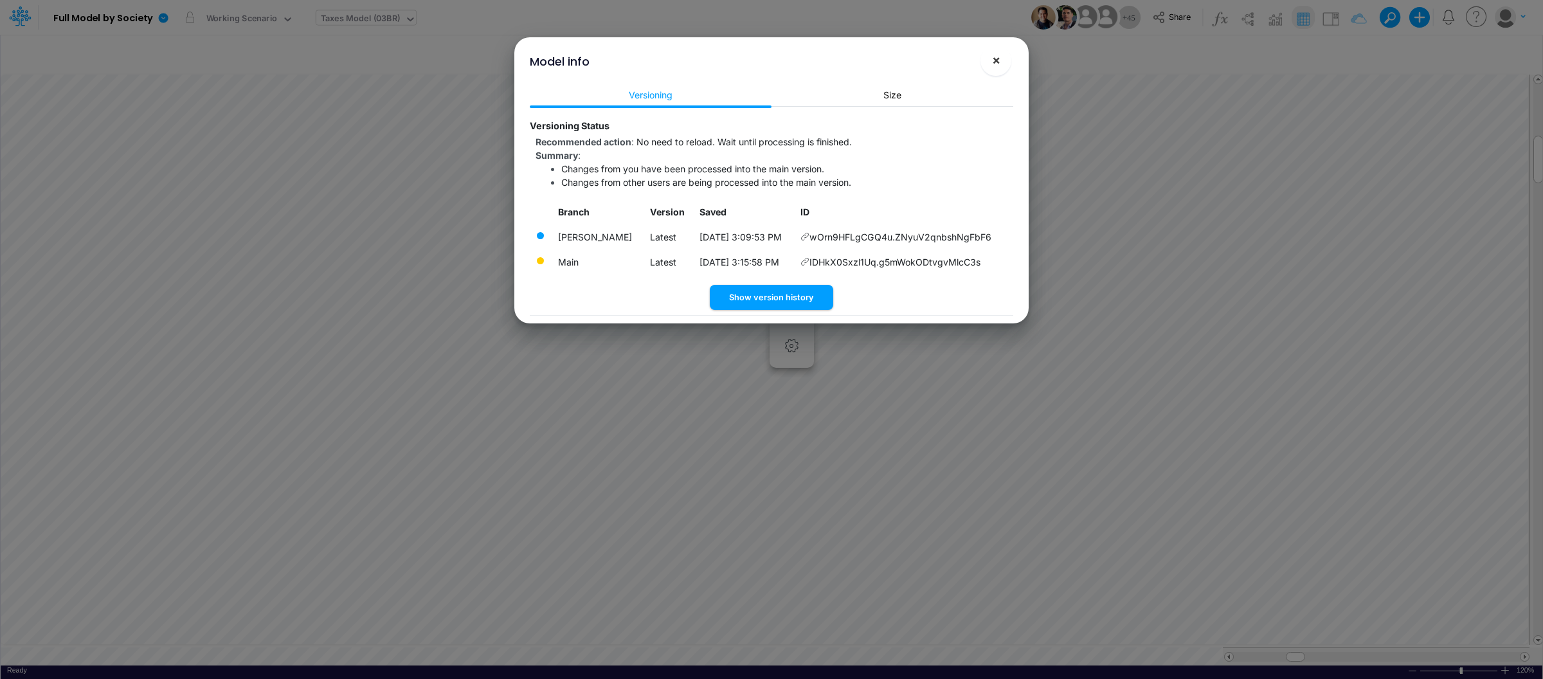
click at [995, 55] on span "×" at bounding box center [996, 59] width 8 height 15
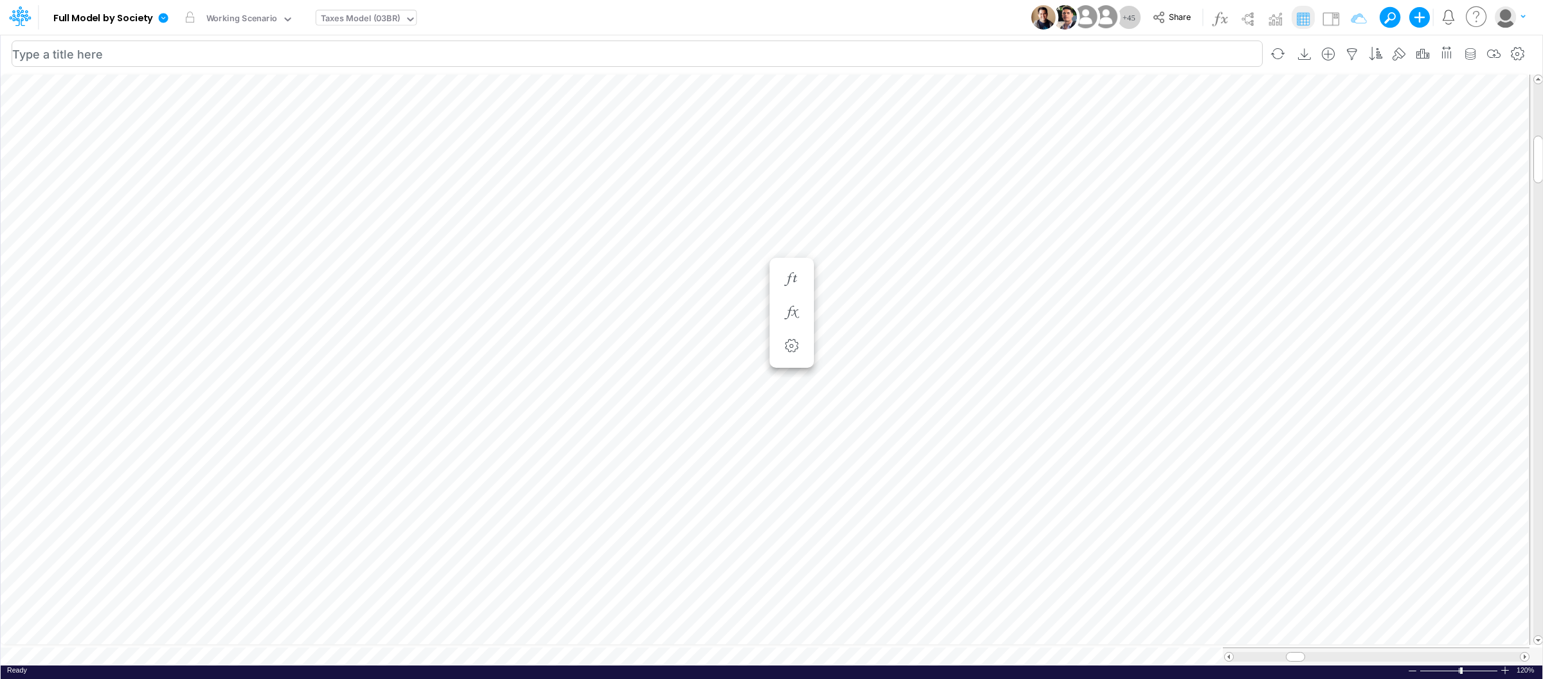
type input "Consolidated FS - USGAAP"
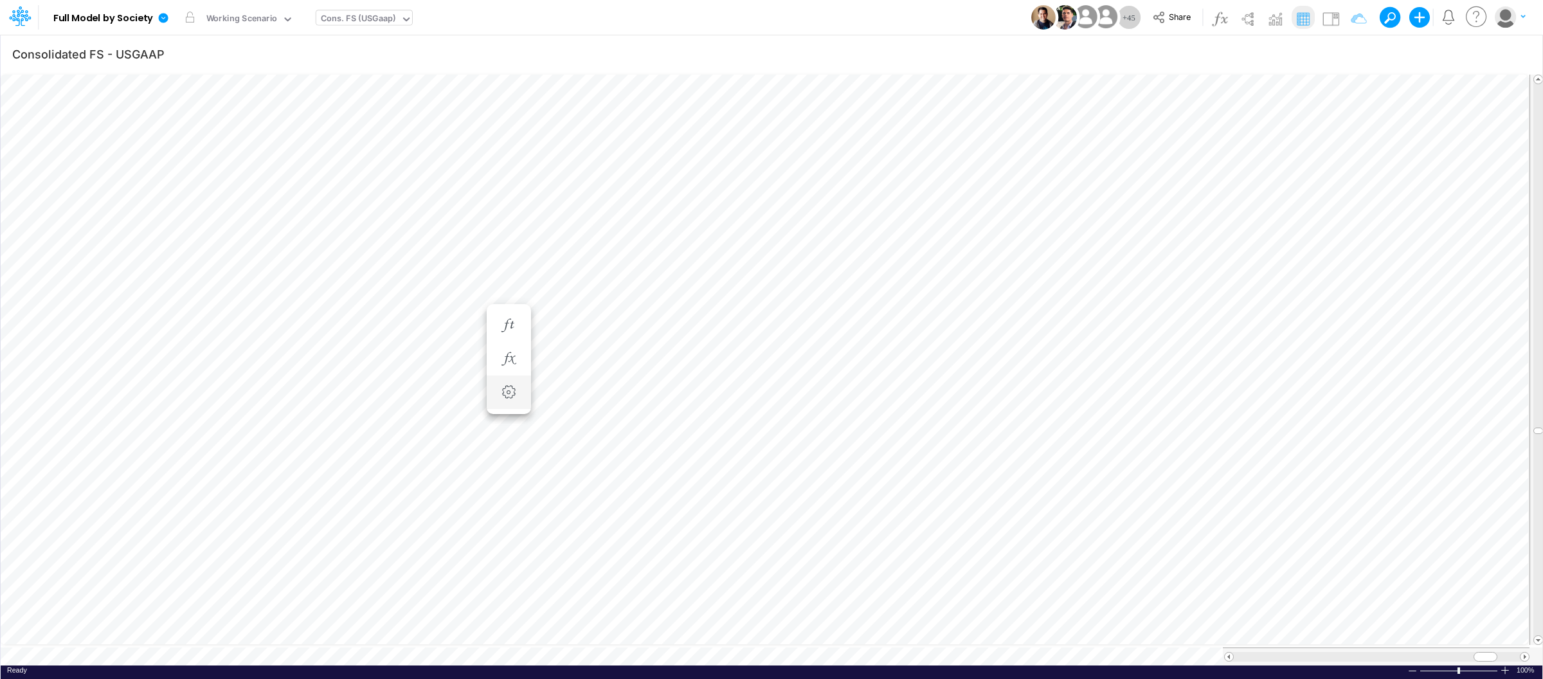
scroll to position [0, 1]
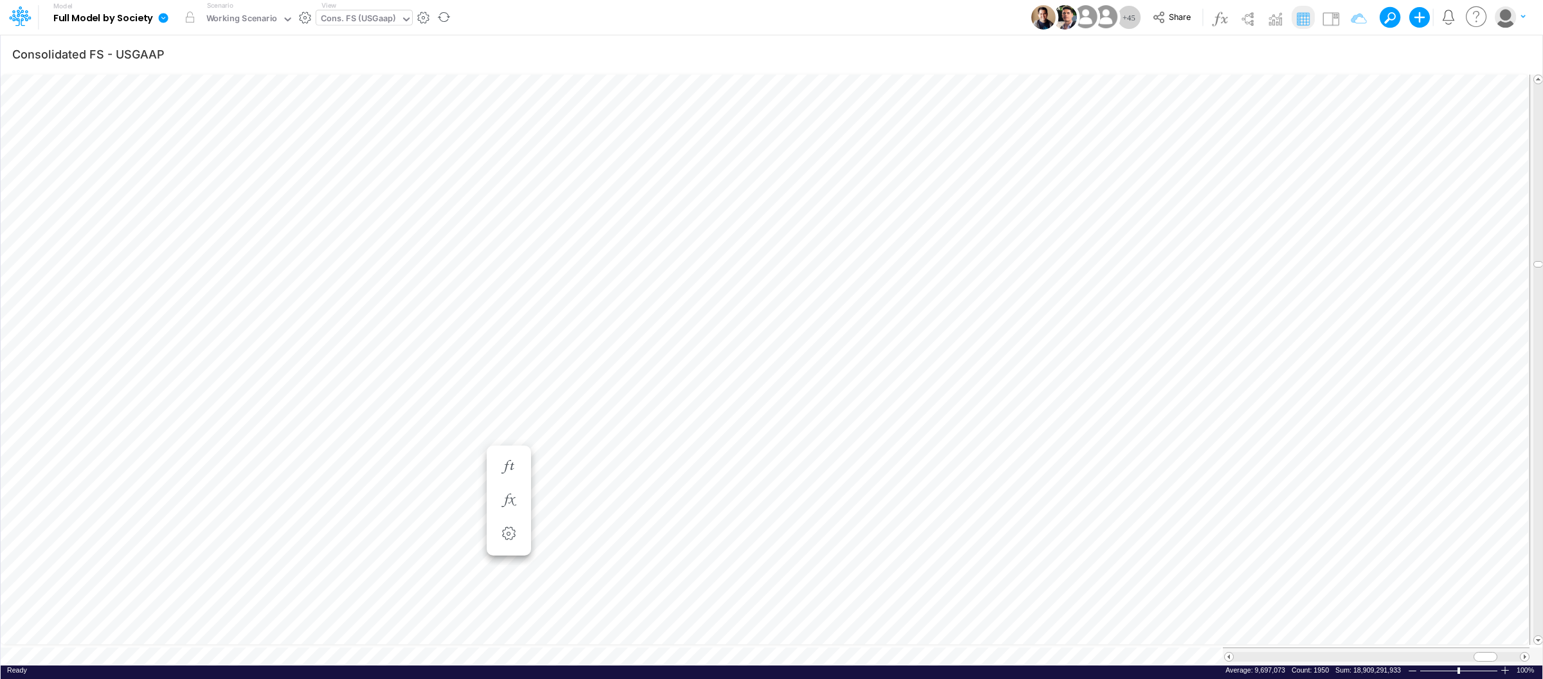
click at [151, 17] on b "Full Model by Society" at bounding box center [103, 19] width 100 height 12
click at [163, 17] on icon at bounding box center [164, 18] width 10 height 10
click at [211, 132] on button "View model info" at bounding box center [228, 133] width 138 height 20
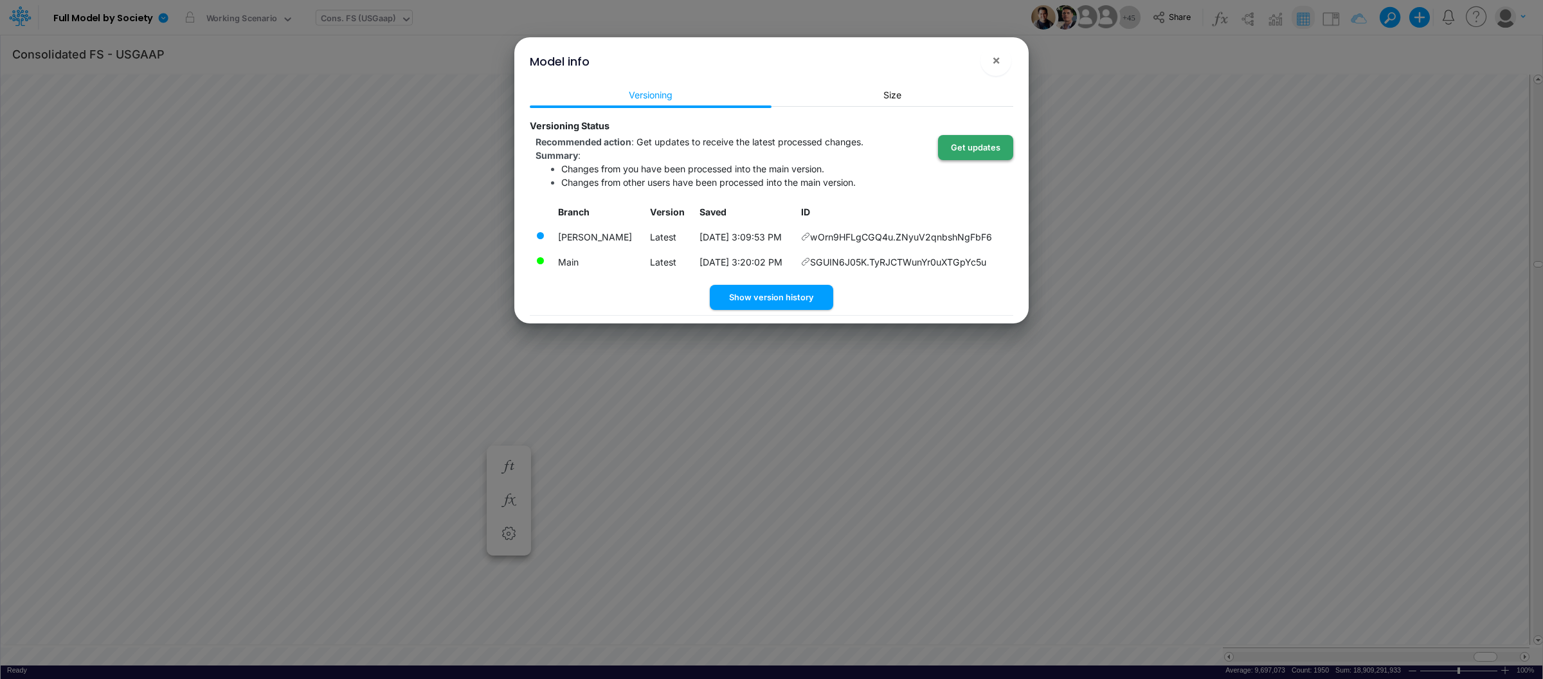
click at [975, 146] on button "Get updates" at bounding box center [975, 147] width 75 height 25
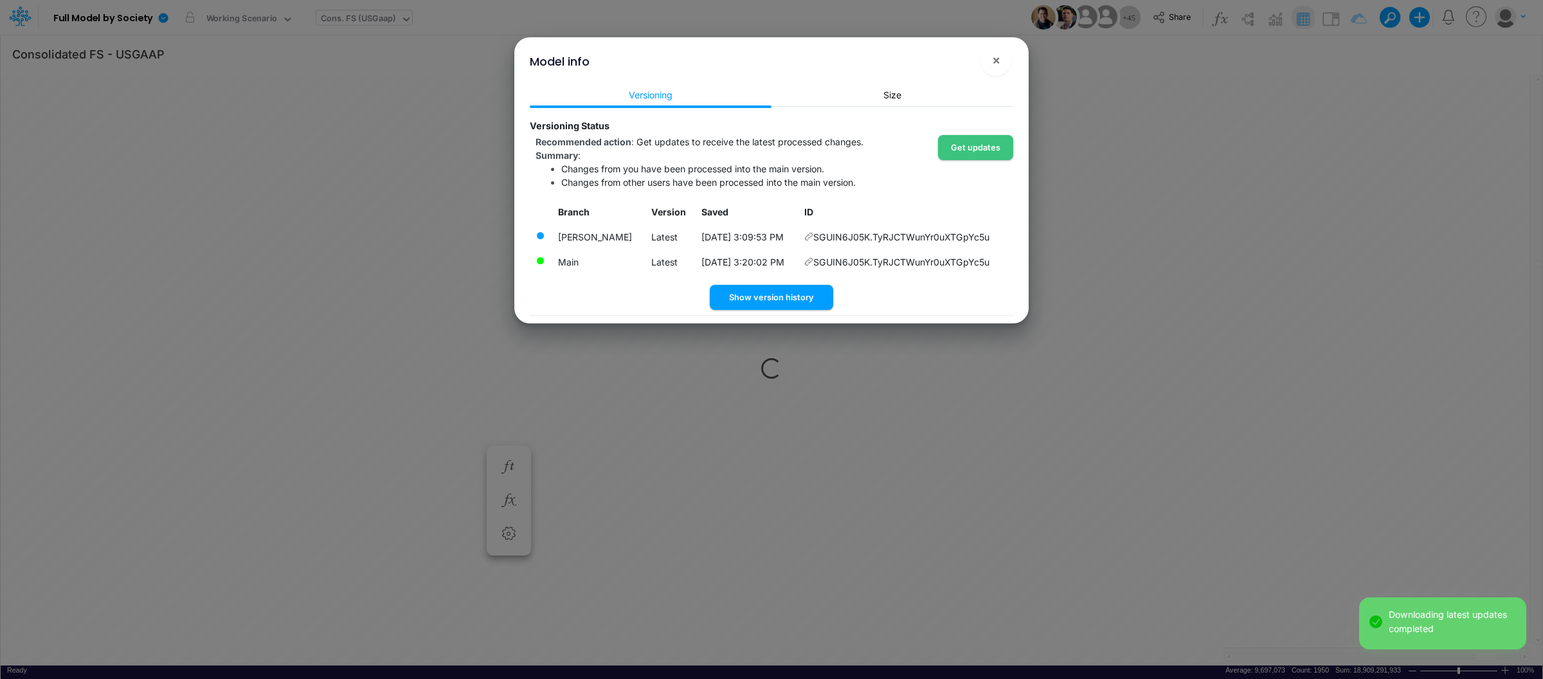
click at [997, 59] on span "×" at bounding box center [996, 59] width 8 height 15
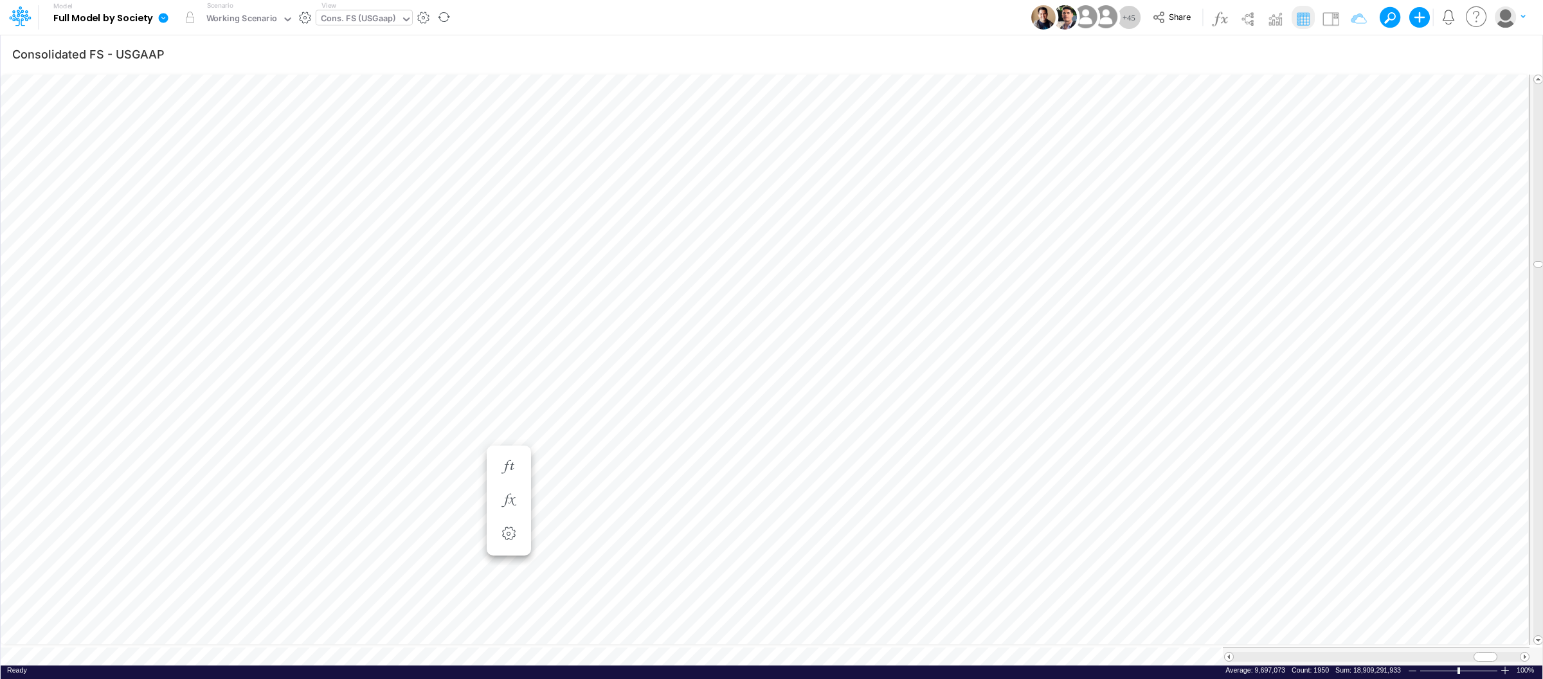
click at [159, 24] on link at bounding box center [166, 17] width 26 height 33
click at [194, 131] on button "View model info" at bounding box center [228, 133] width 138 height 20
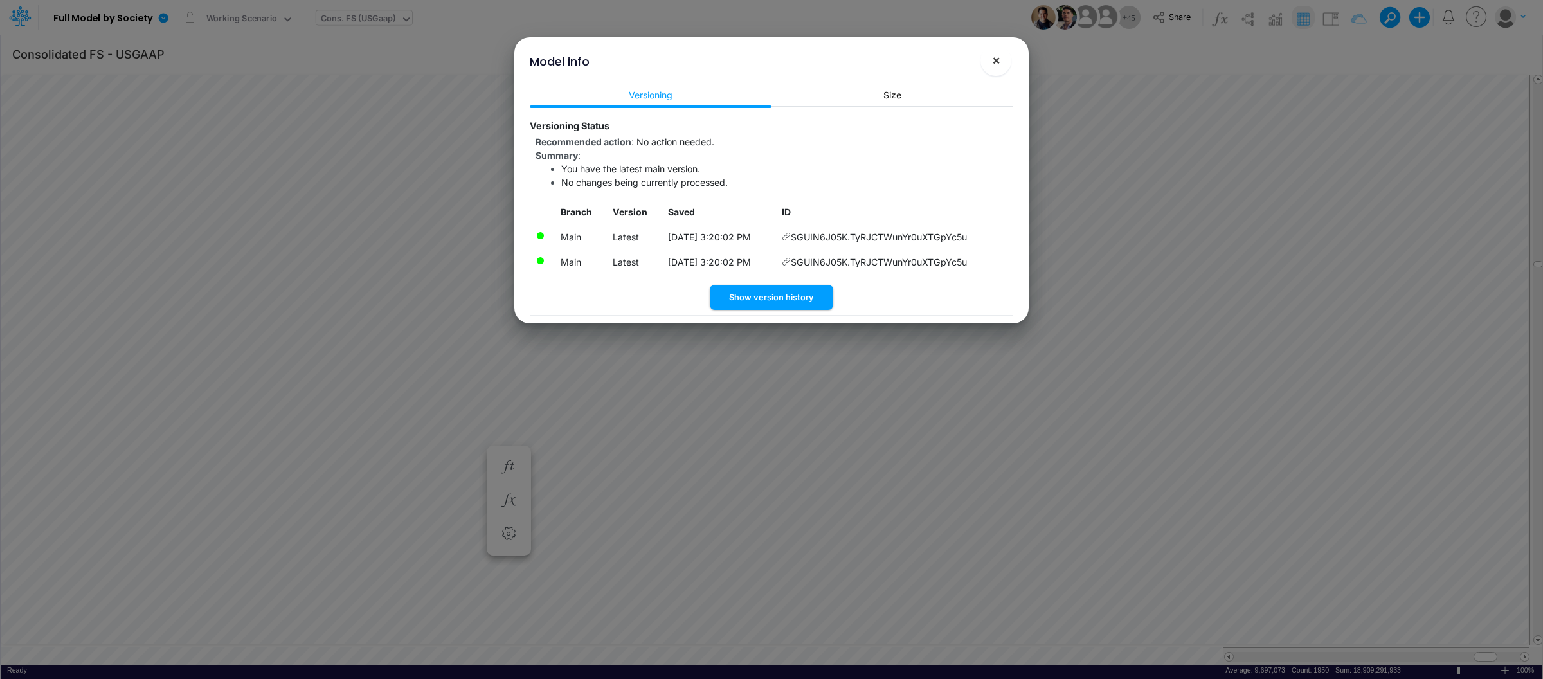
click at [992, 59] on span "×" at bounding box center [996, 59] width 8 height 15
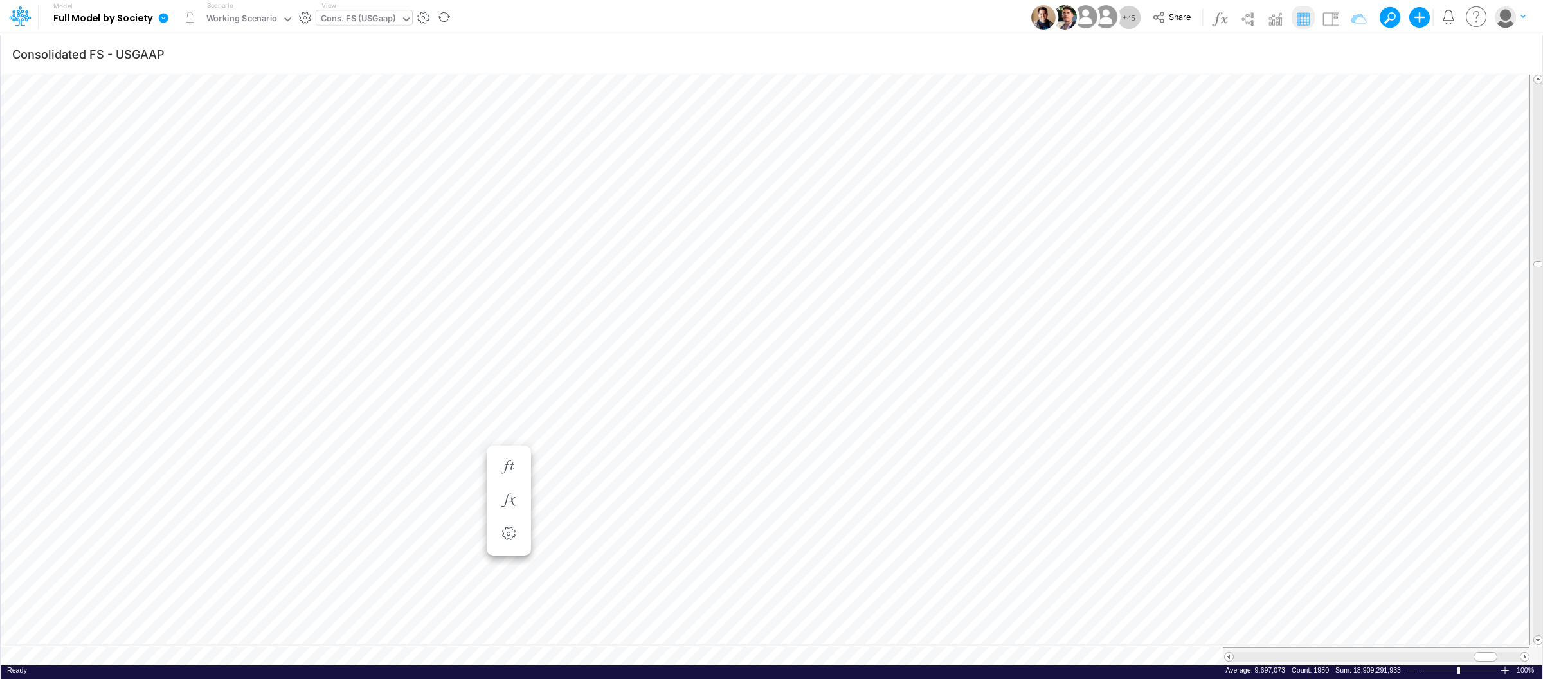
click at [159, 17] on icon at bounding box center [164, 18] width 10 height 10
click at [208, 112] on button "Export" at bounding box center [228, 112] width 138 height 21
click at [354, 125] on button "Excel" at bounding box center [367, 120] width 138 height 20
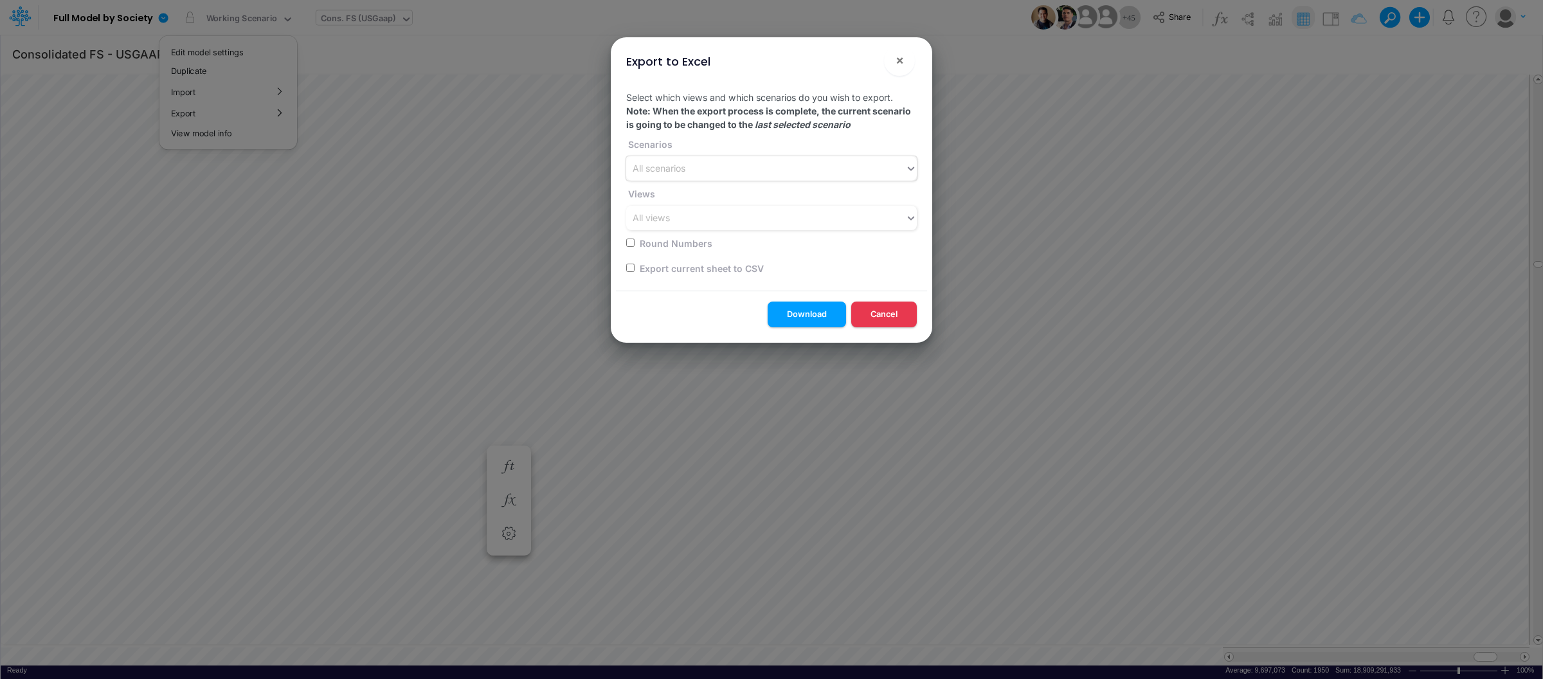
click at [721, 170] on div "All scenarios" at bounding box center [765, 168] width 279 height 21
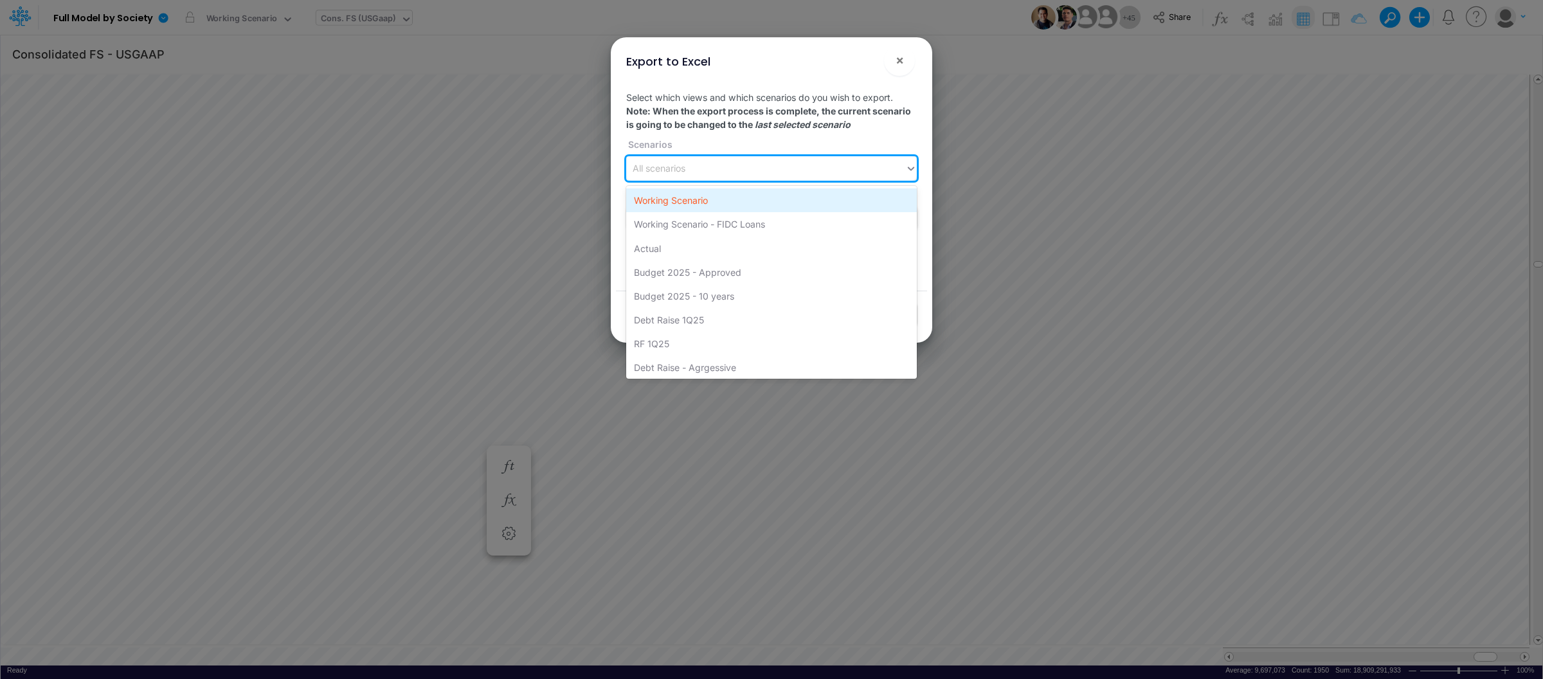
click at [689, 204] on div "Working Scenario" at bounding box center [771, 200] width 291 height 24
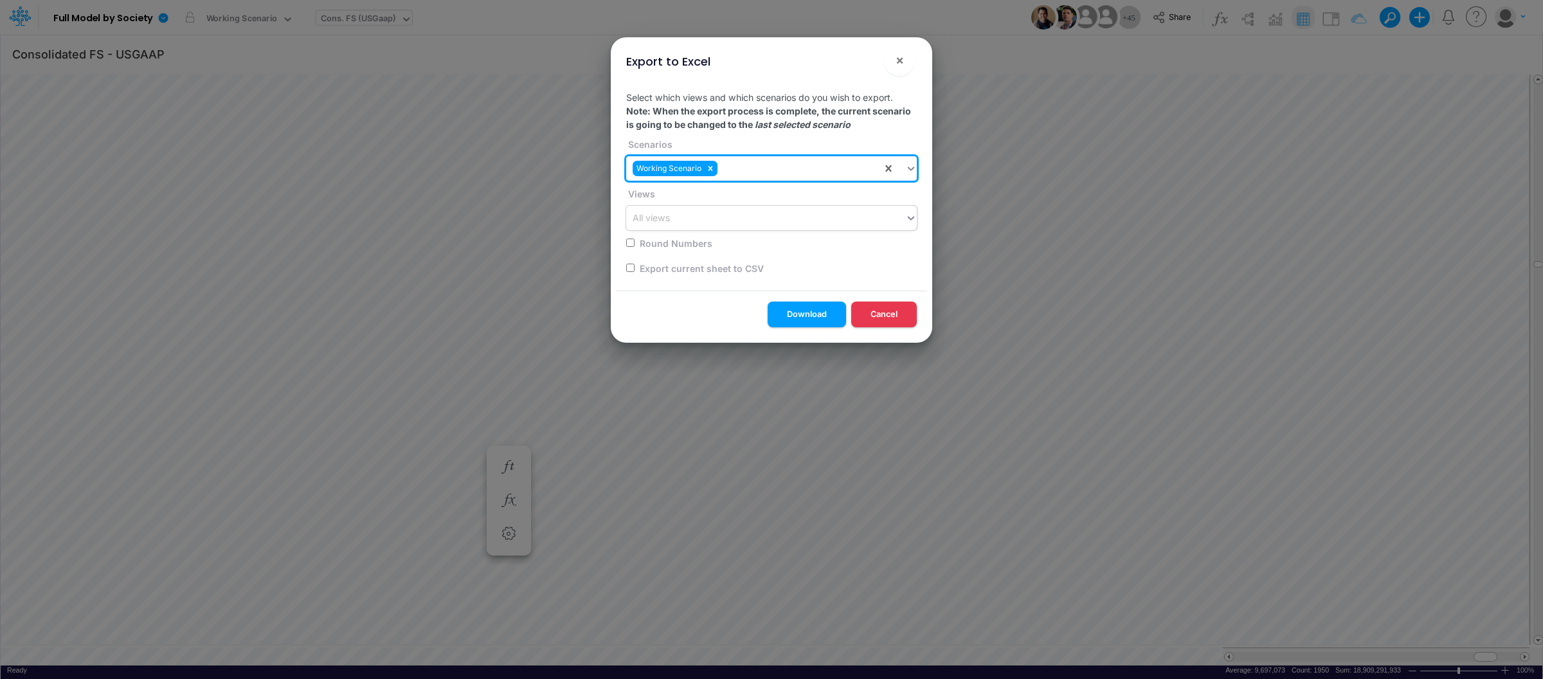
click at [684, 221] on div "All views" at bounding box center [765, 218] width 279 height 21
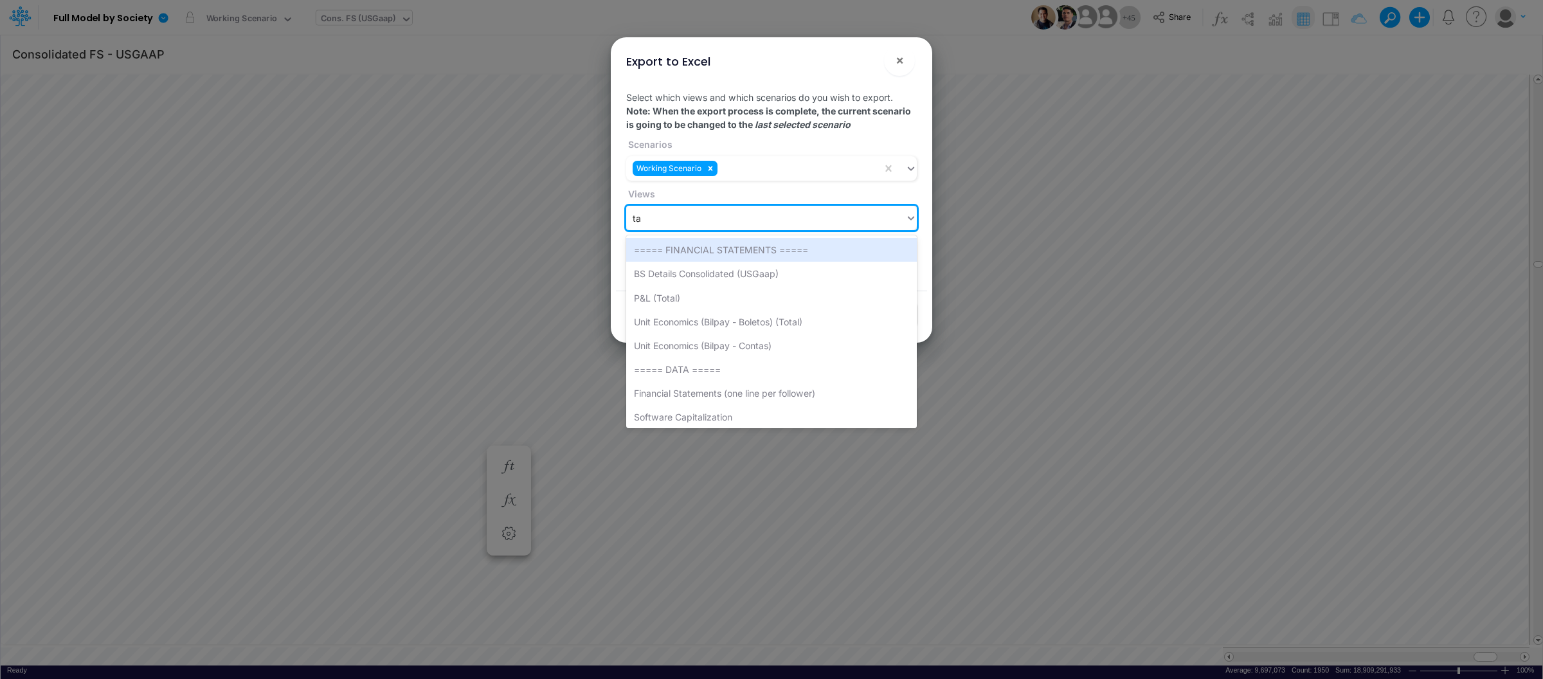
type input "tax"
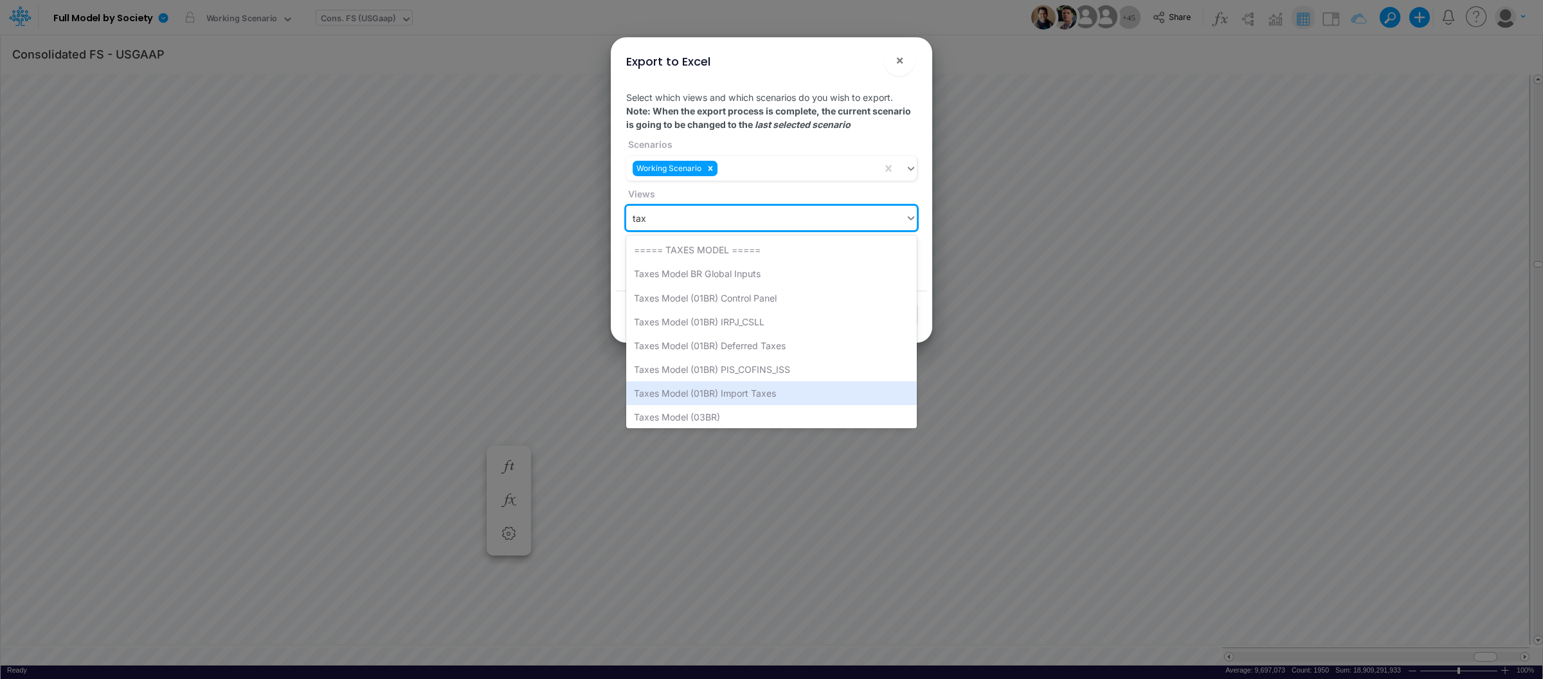
scroll to position [8, 0]
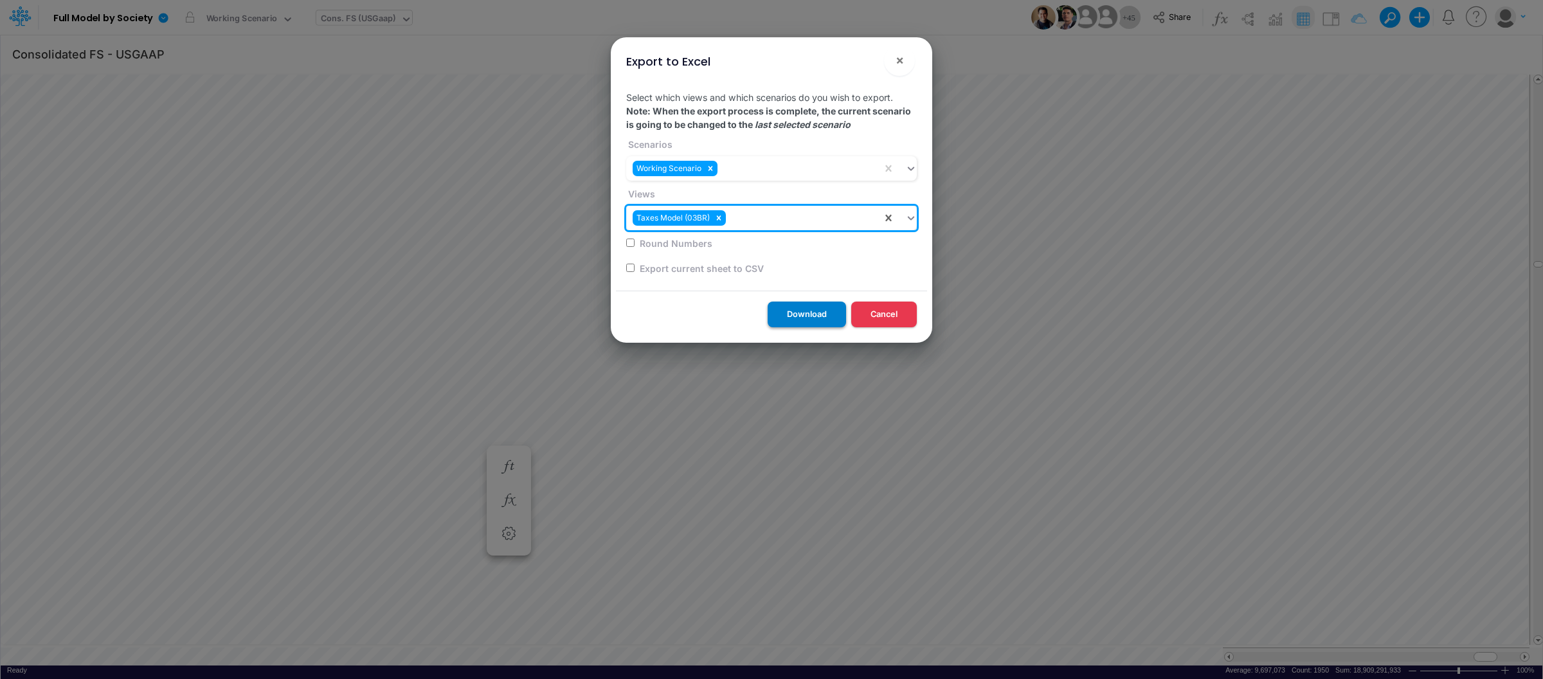
click at [821, 313] on button "Download" at bounding box center [807, 314] width 78 height 25
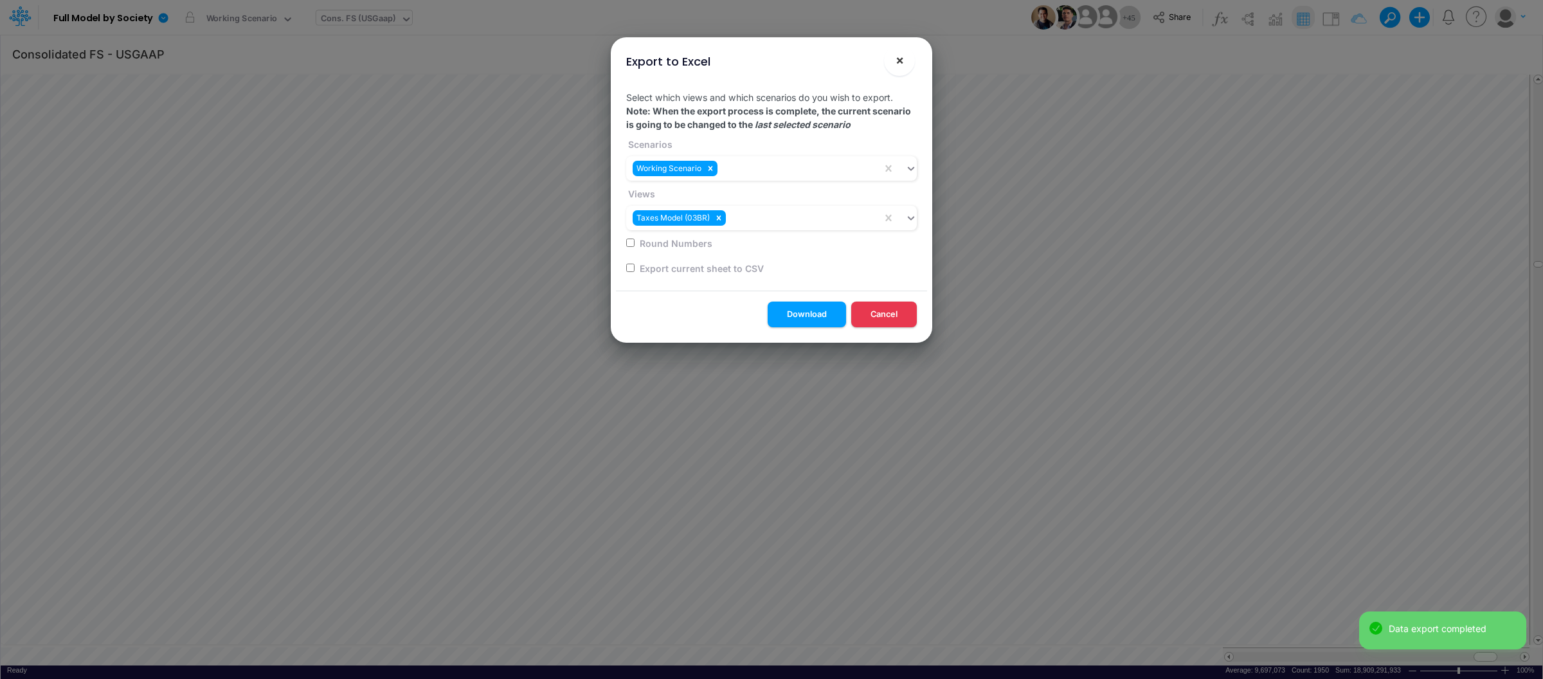
click at [900, 62] on span "×" at bounding box center [900, 59] width 8 height 15
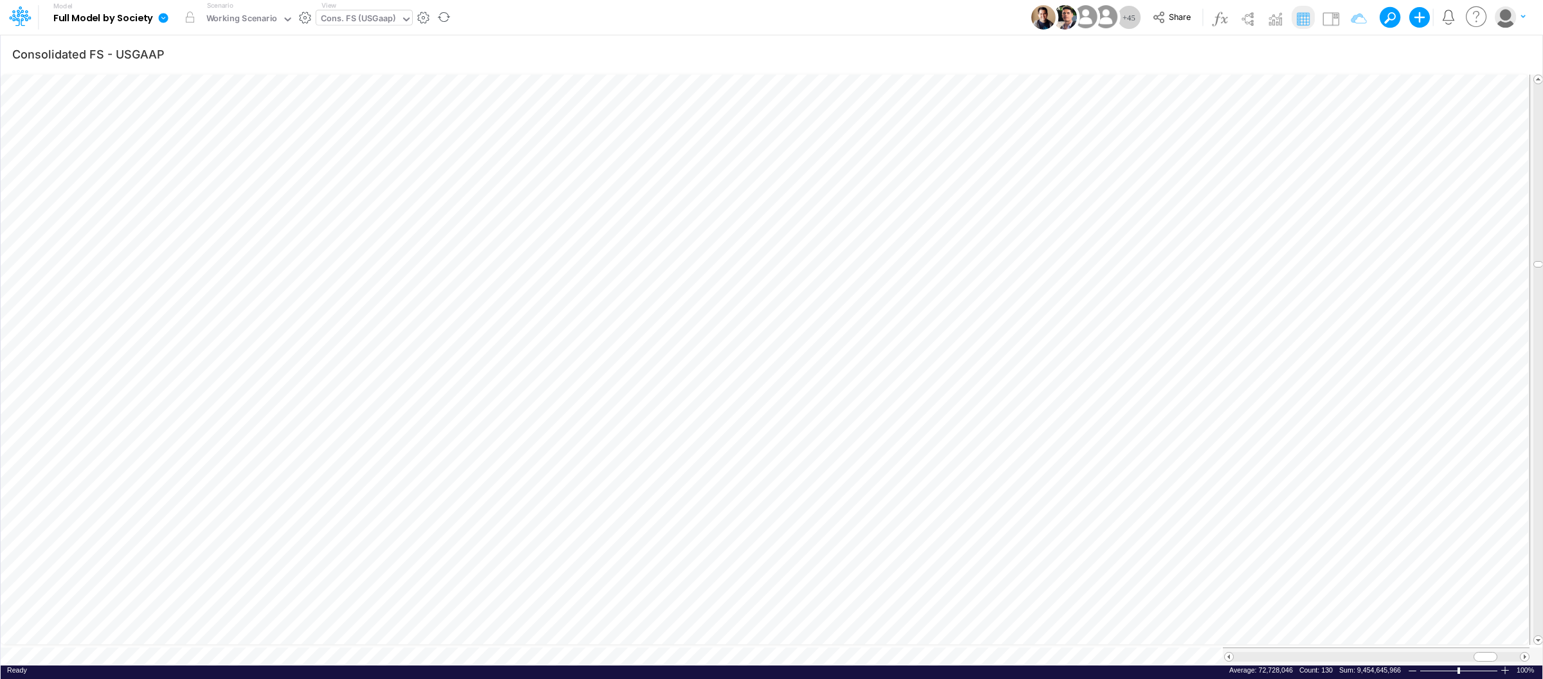
click at [161, 20] on icon at bounding box center [164, 18] width 10 height 10
click at [198, 127] on button "View model info" at bounding box center [228, 133] width 138 height 20
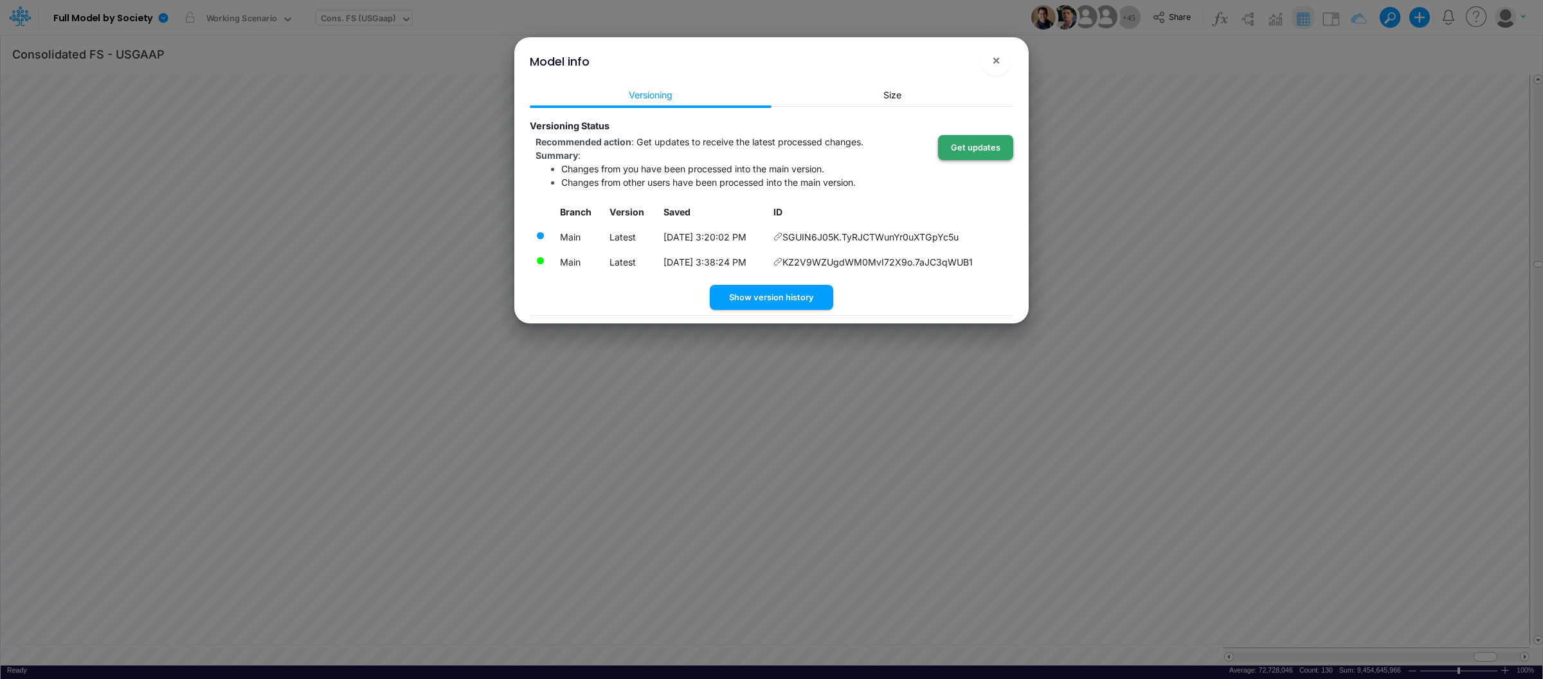
click at [974, 146] on button "Get updates" at bounding box center [975, 147] width 75 height 25
click at [997, 64] on span "×" at bounding box center [996, 59] width 8 height 15
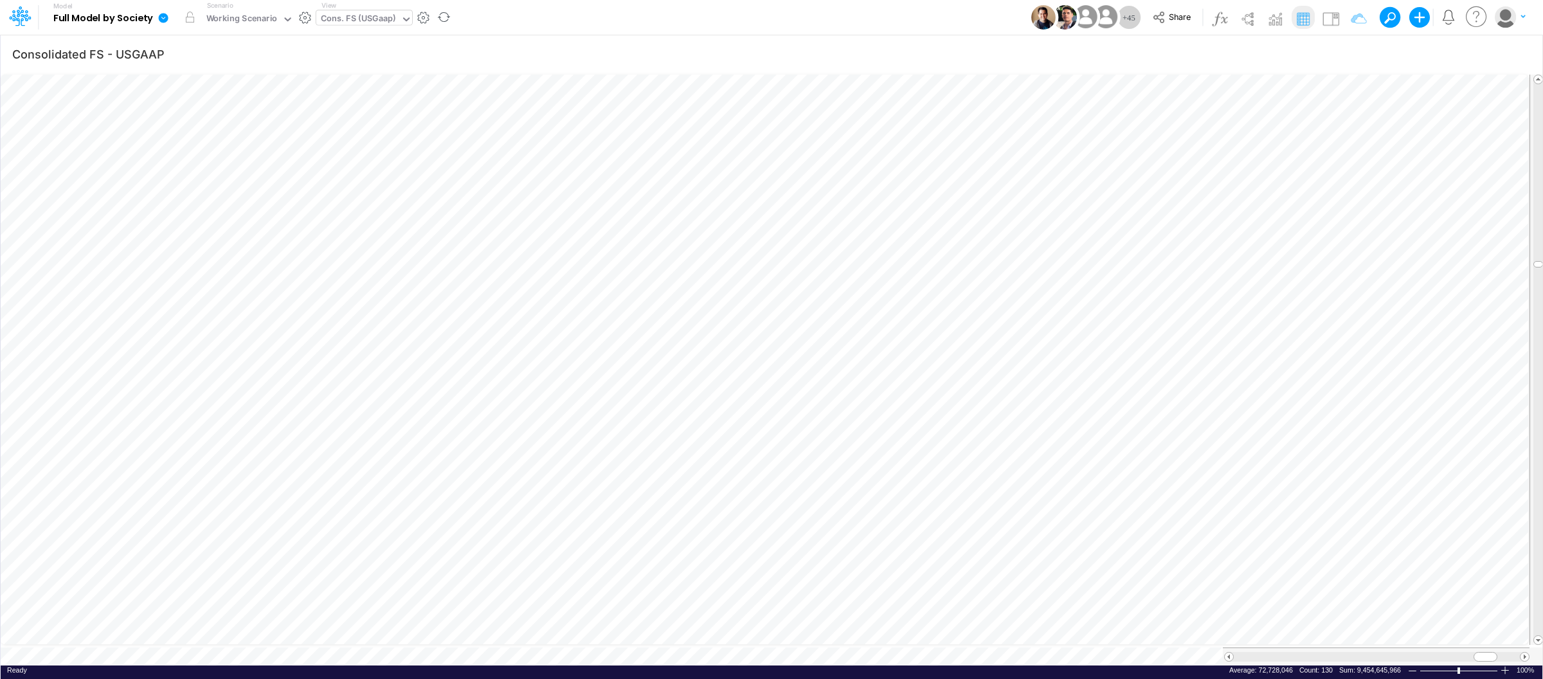
click at [164, 21] on icon at bounding box center [164, 18] width 10 height 10
click at [239, 130] on button "View model info" at bounding box center [228, 133] width 138 height 20
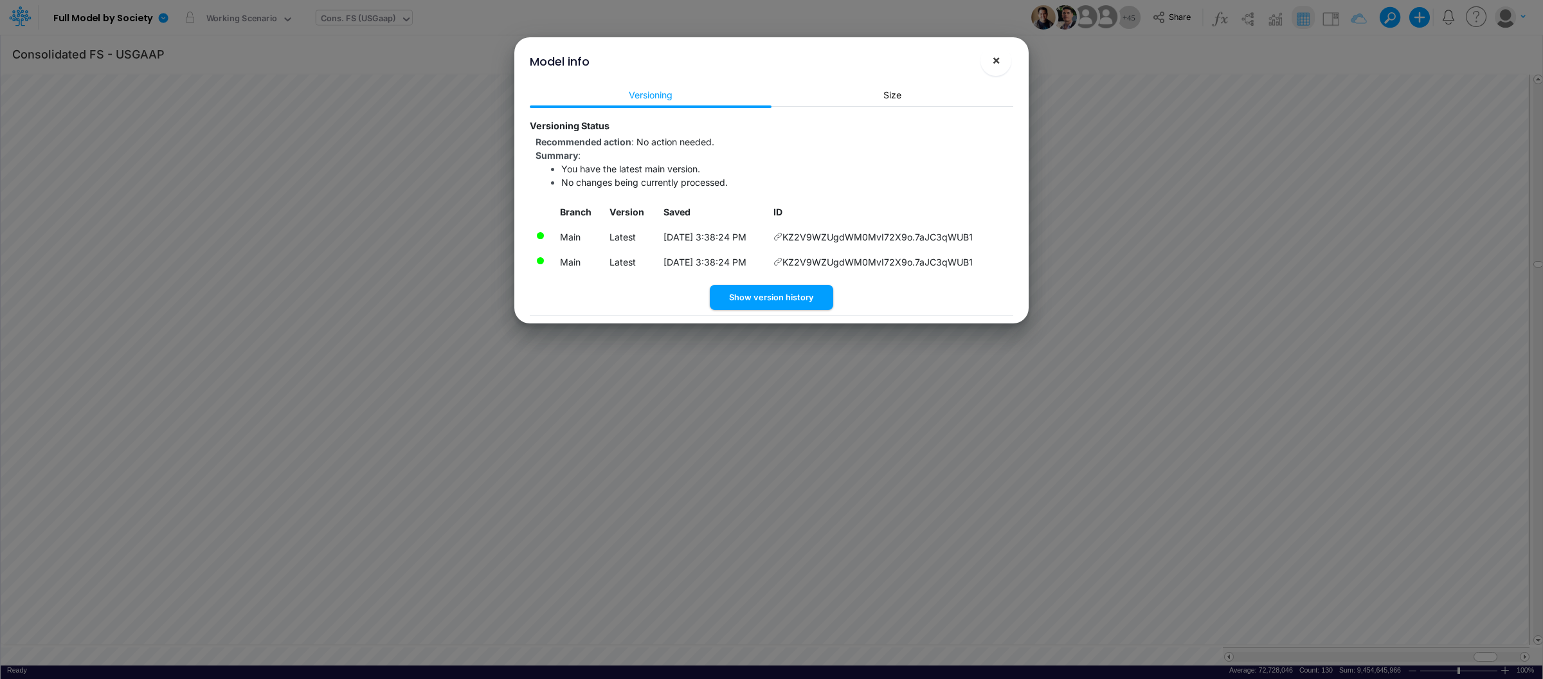
click at [996, 57] on span "×" at bounding box center [996, 59] width 8 height 15
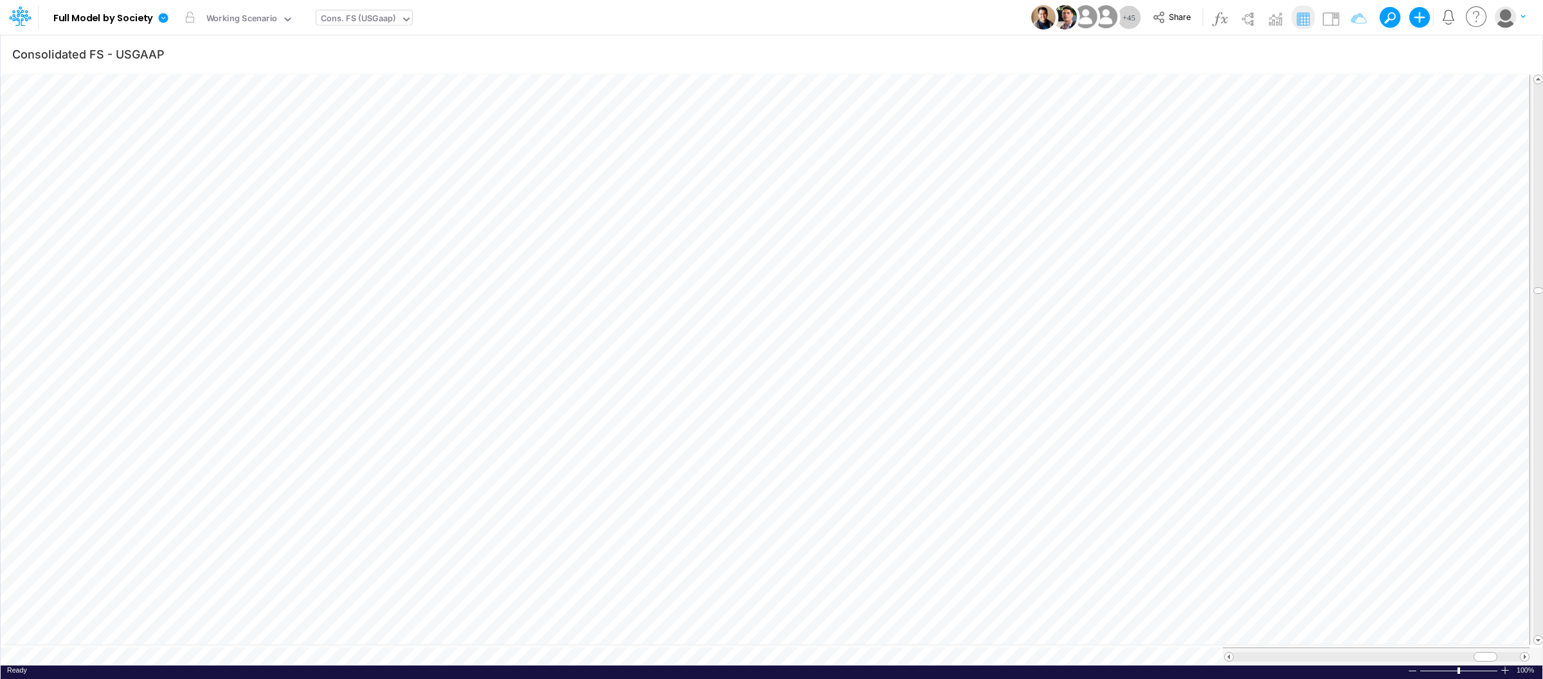
scroll to position [0, 1]
